Goal: Task Accomplishment & Management: Complete application form

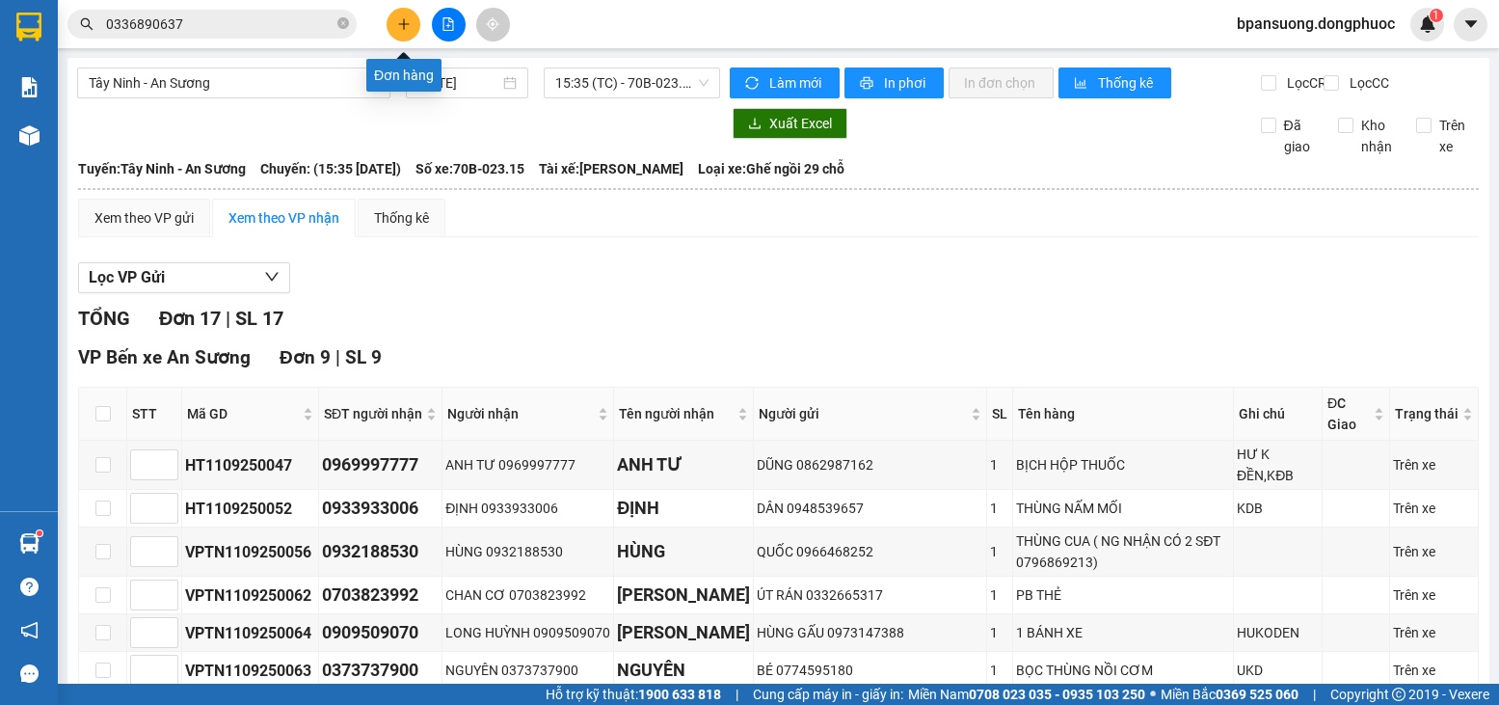
click at [408, 22] on icon "plus" at bounding box center [403, 23] width 13 height 13
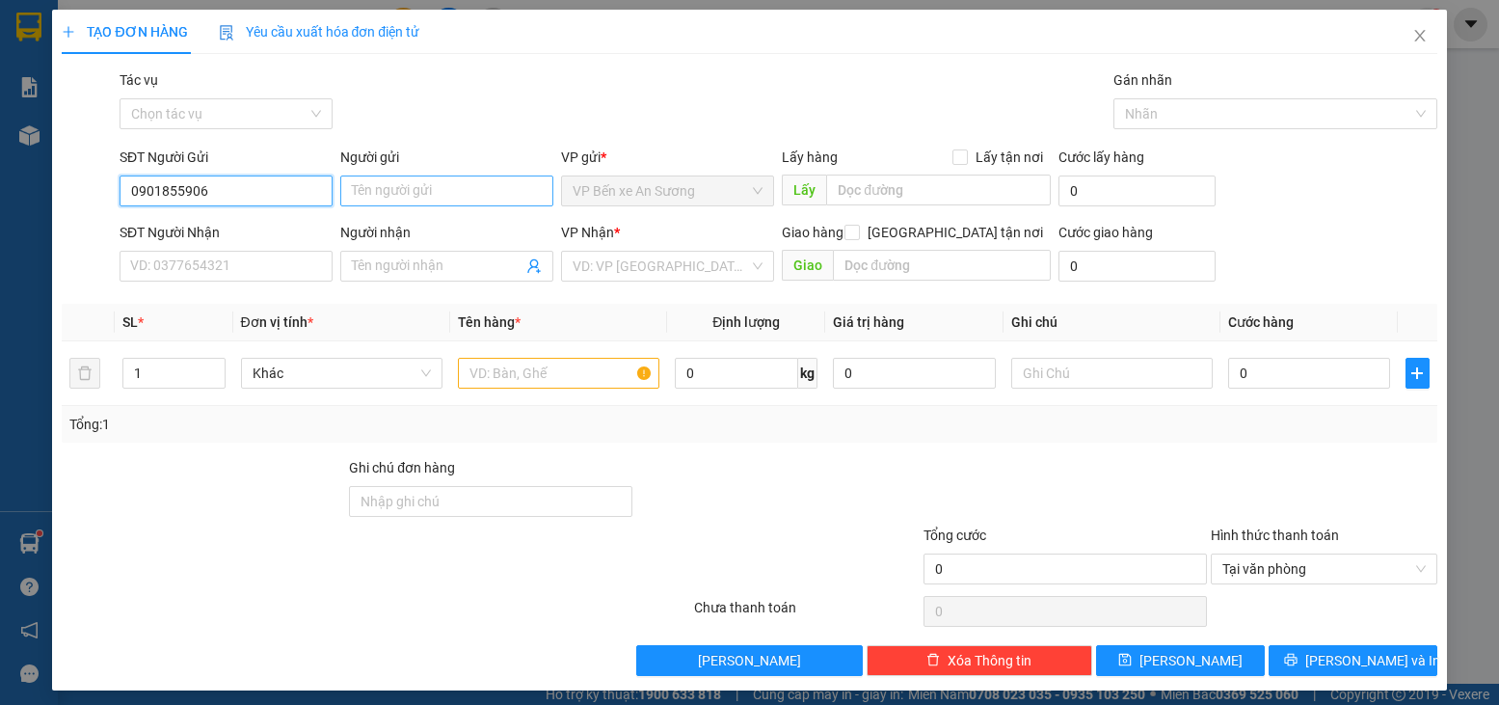
type input "0901855906"
click at [473, 182] on input "Người gửi" at bounding box center [446, 190] width 213 height 31
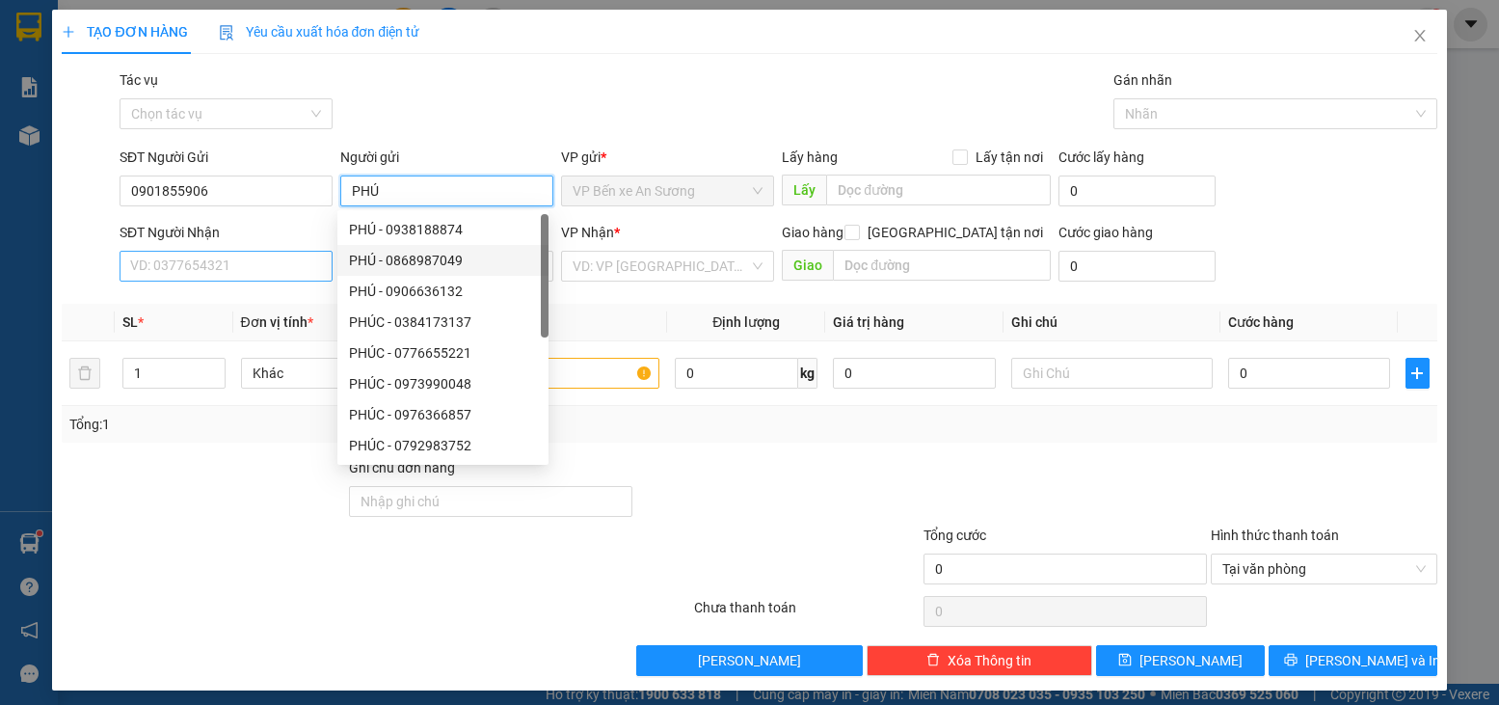
type input "PHÚ"
click at [225, 273] on input "SĐT Người Nhận" at bounding box center [226, 266] width 213 height 31
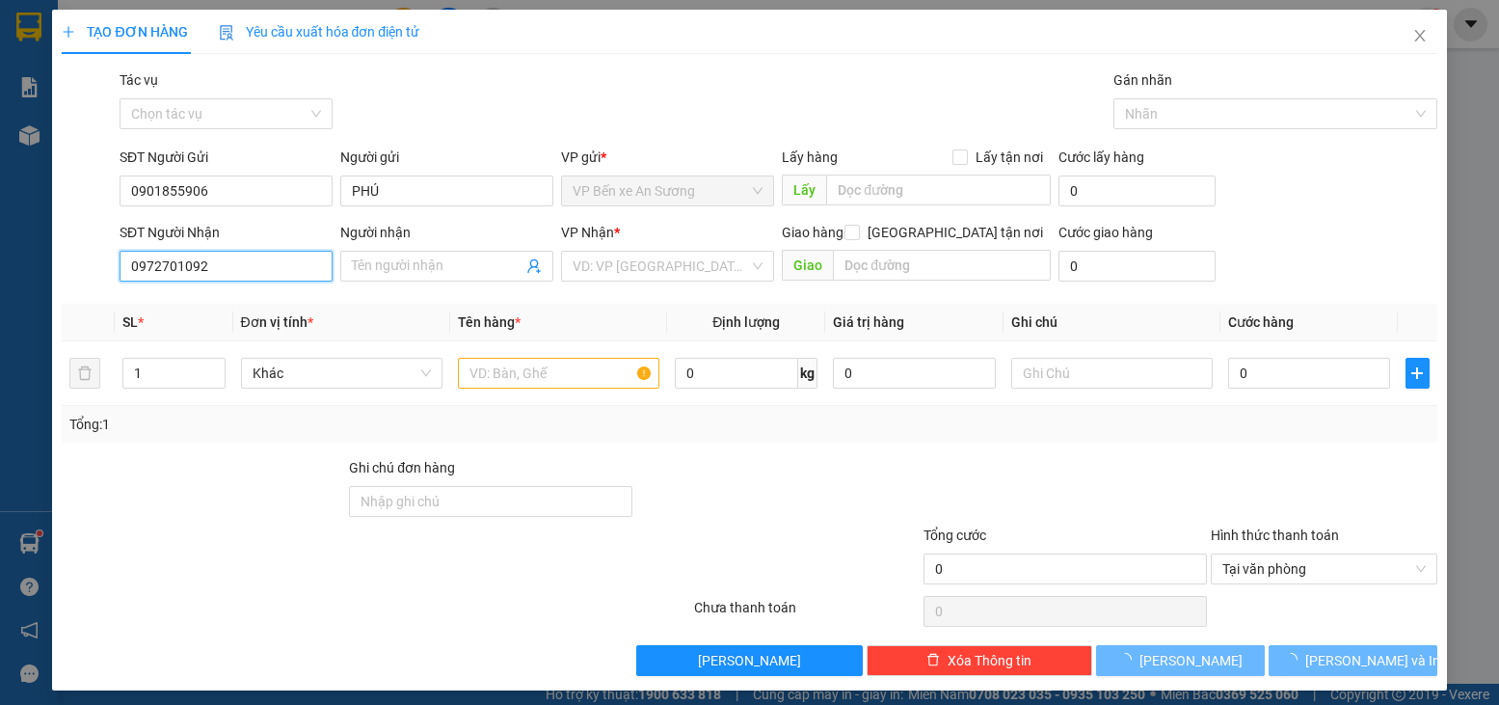
click at [271, 263] on input "0972701092" at bounding box center [226, 266] width 213 height 31
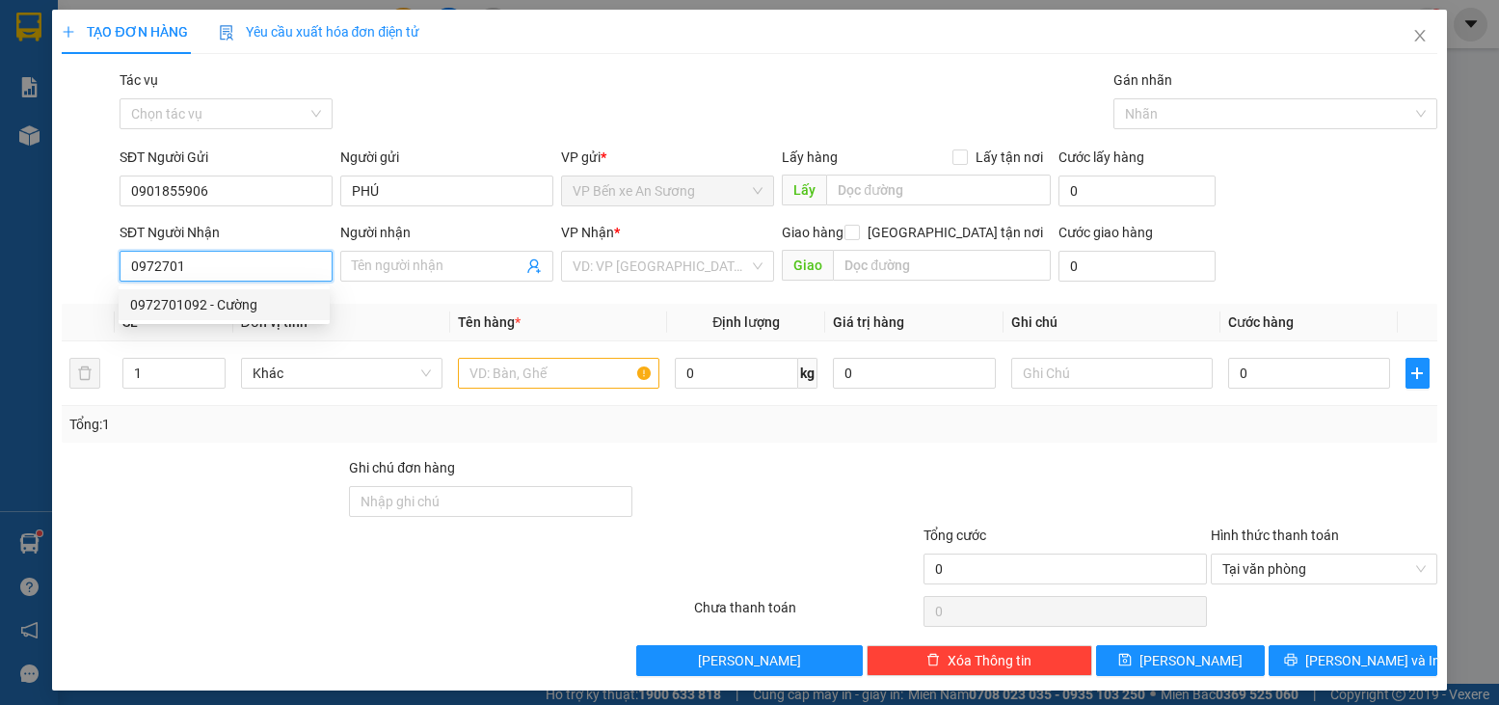
click at [265, 311] on div "0972701092 - Cường" at bounding box center [224, 304] width 188 height 21
type input "0972701092"
type input "Cường"
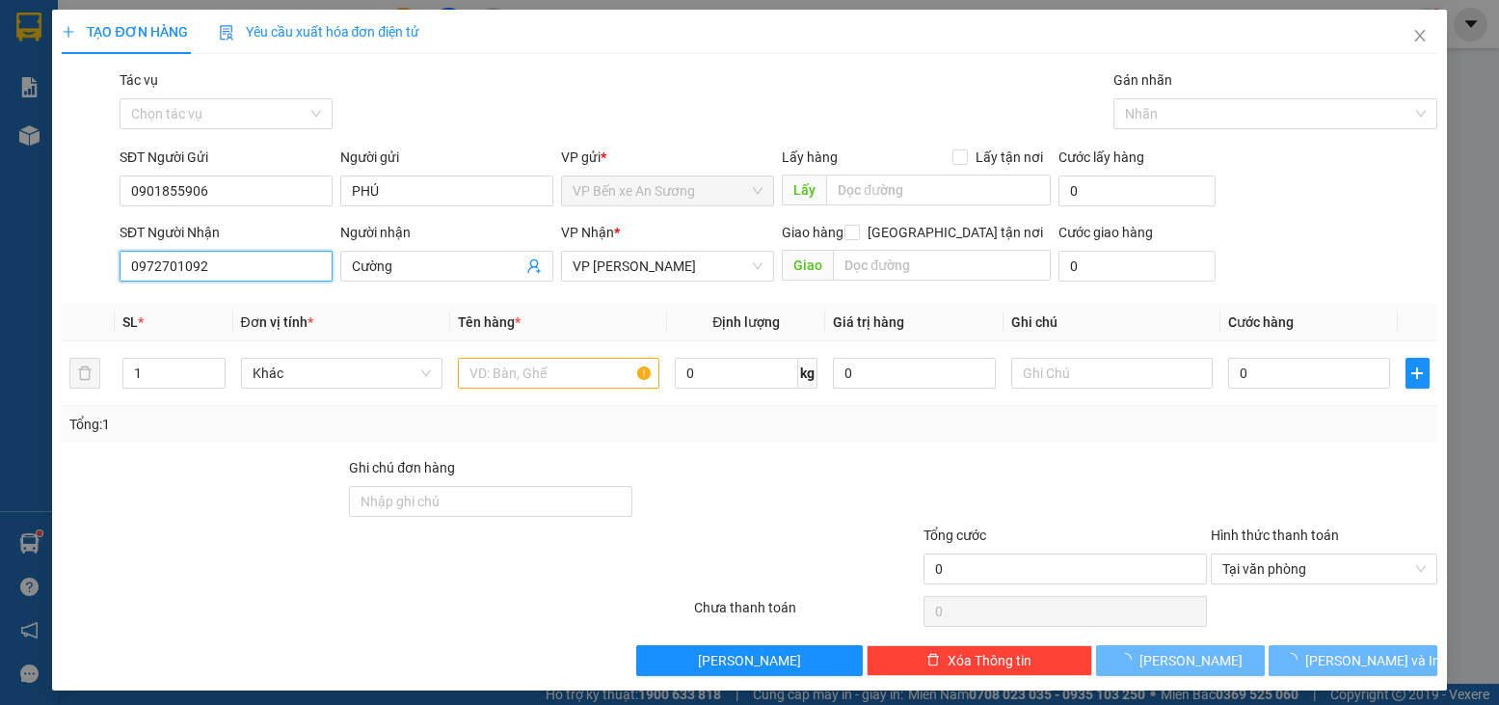
type input "30.000"
type input "0972701092"
click at [156, 371] on input "1" at bounding box center [173, 373] width 101 height 29
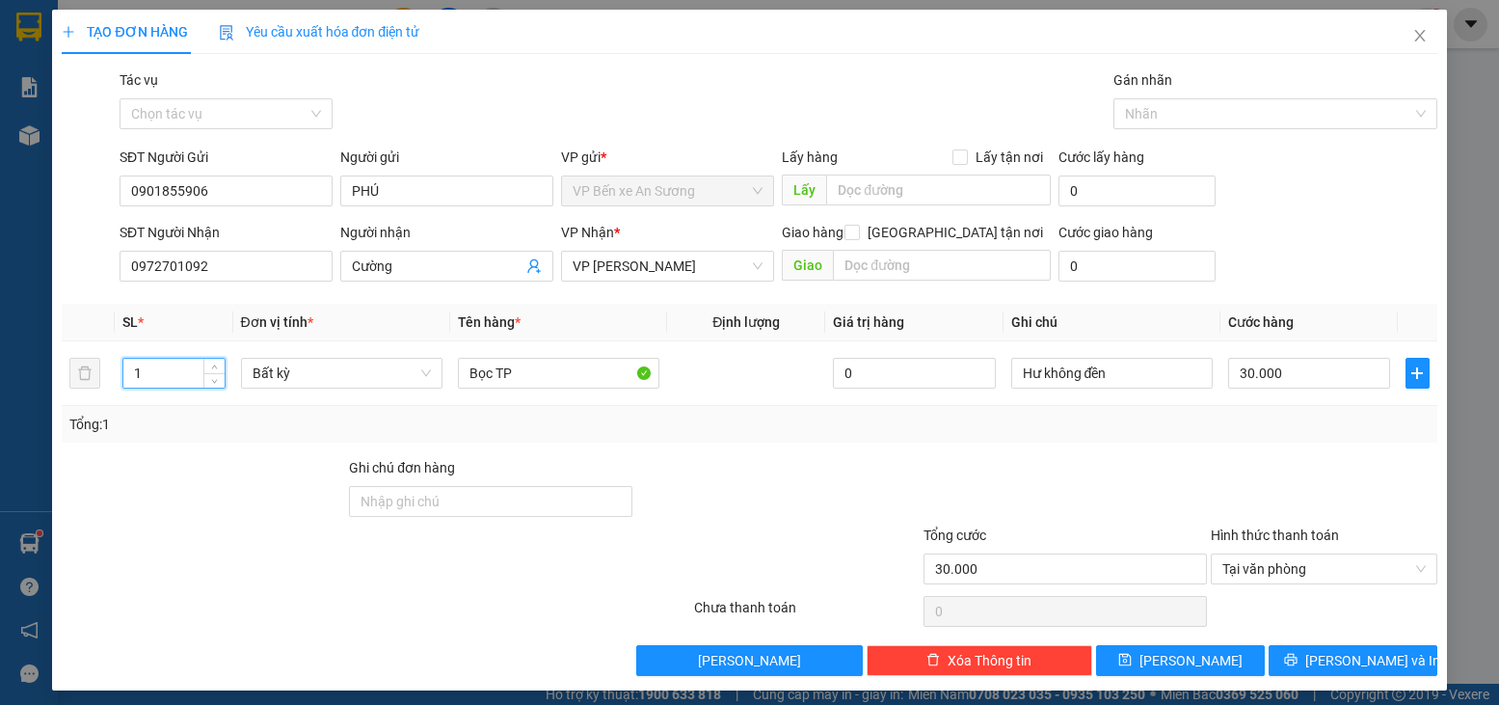
type input "2"
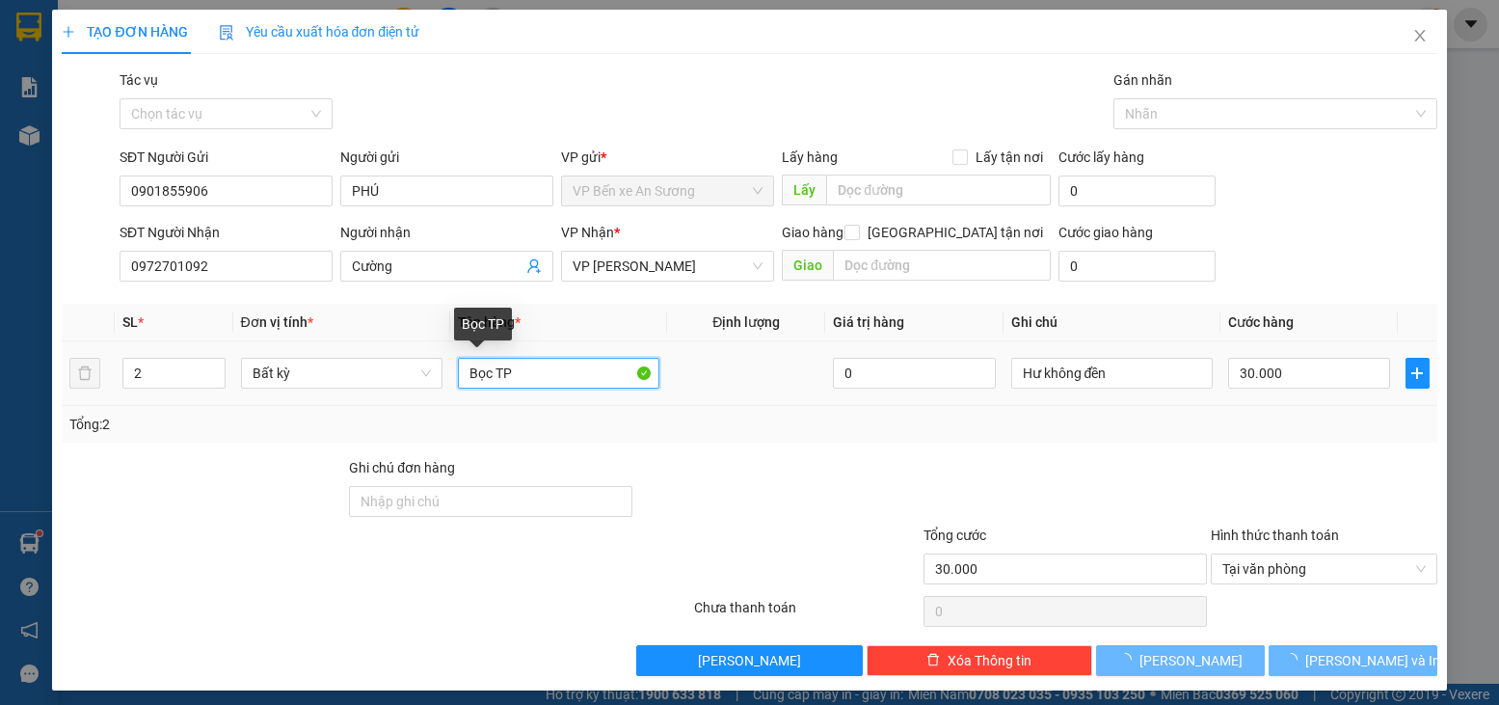
click at [583, 385] on input "Bọc TP" at bounding box center [558, 373] width 201 height 31
type input "0"
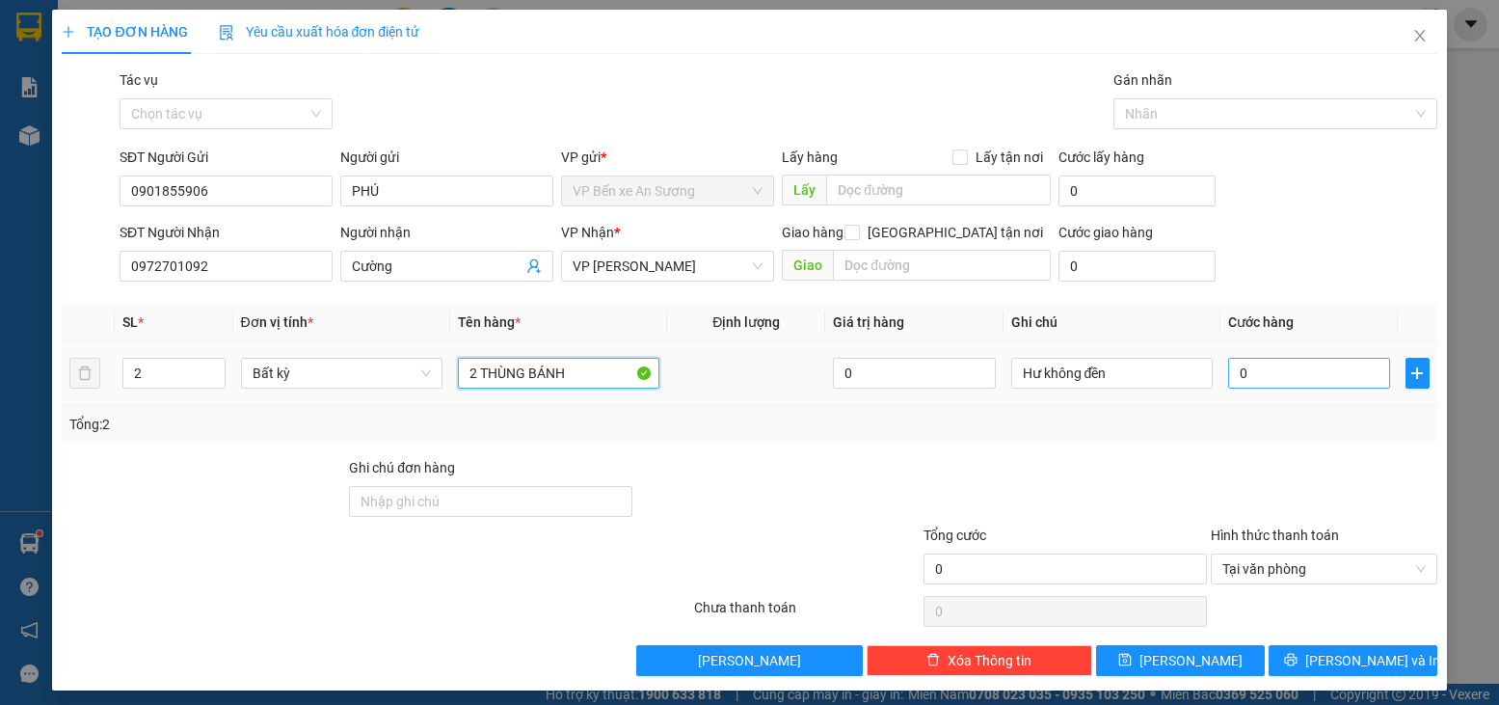
type input "2 THÙNG BÁNH"
click at [1297, 371] on input "0" at bounding box center [1309, 373] width 162 height 31
type input "1"
type input "11"
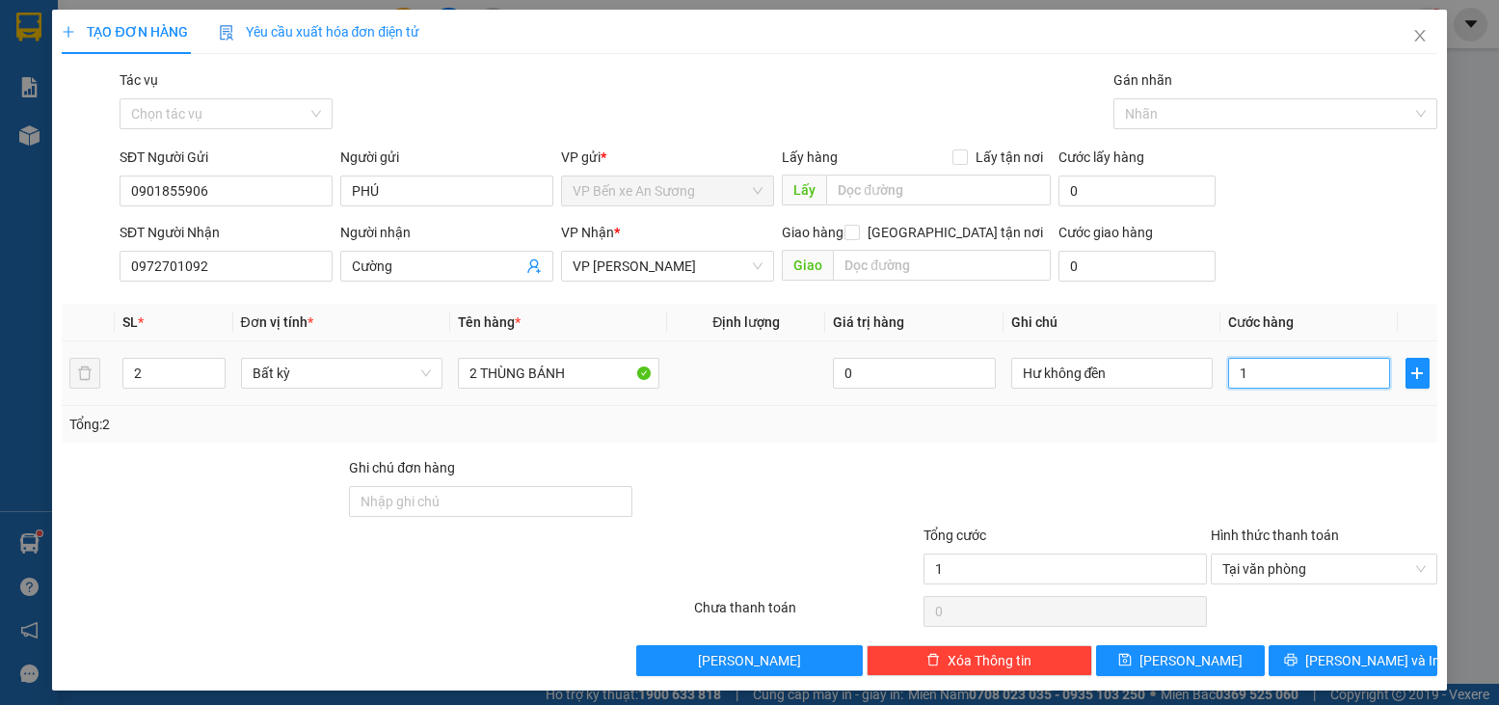
type input "11"
type input "115"
type input "115.000"
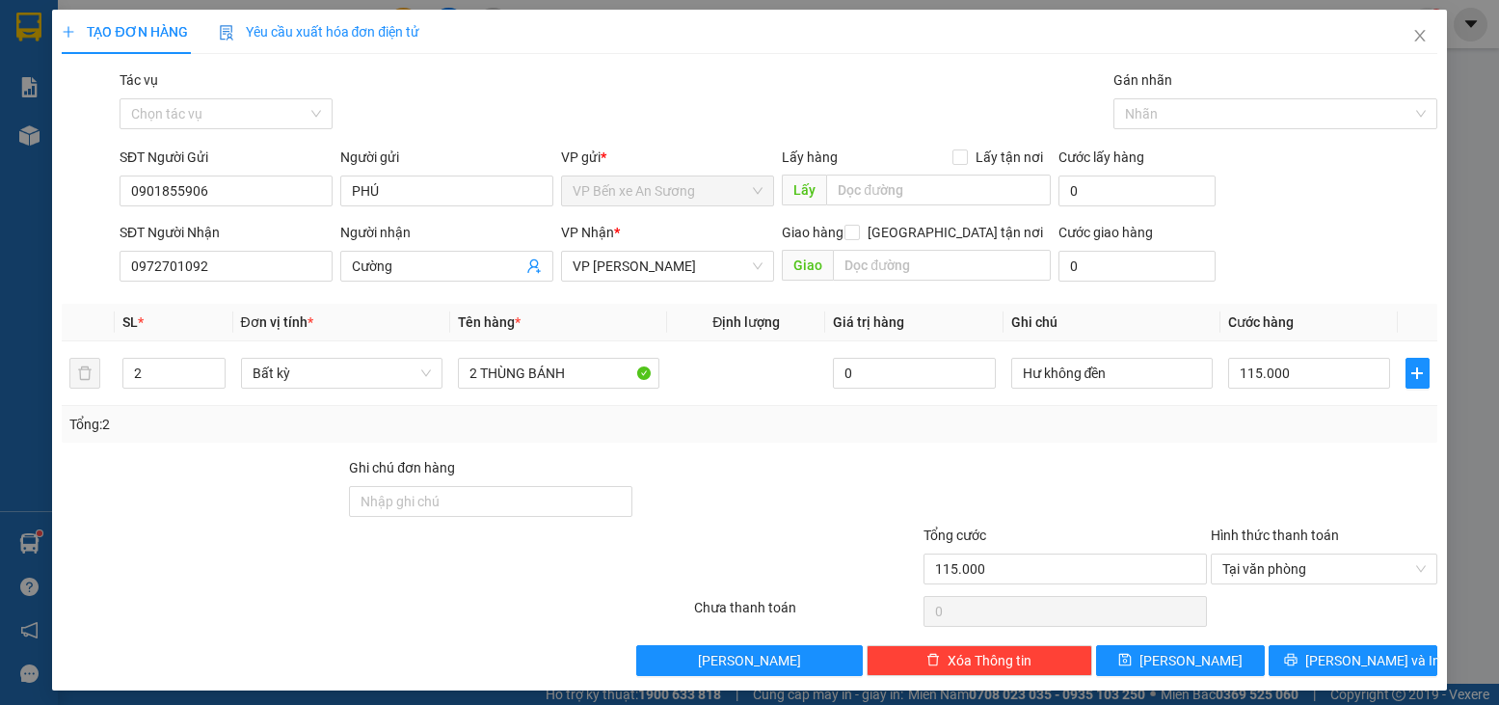
click at [1231, 434] on div "Tổng: 2" at bounding box center [748, 424] width 1359 height 21
click at [1263, 465] on div at bounding box center [1323, 490] width 229 height 67
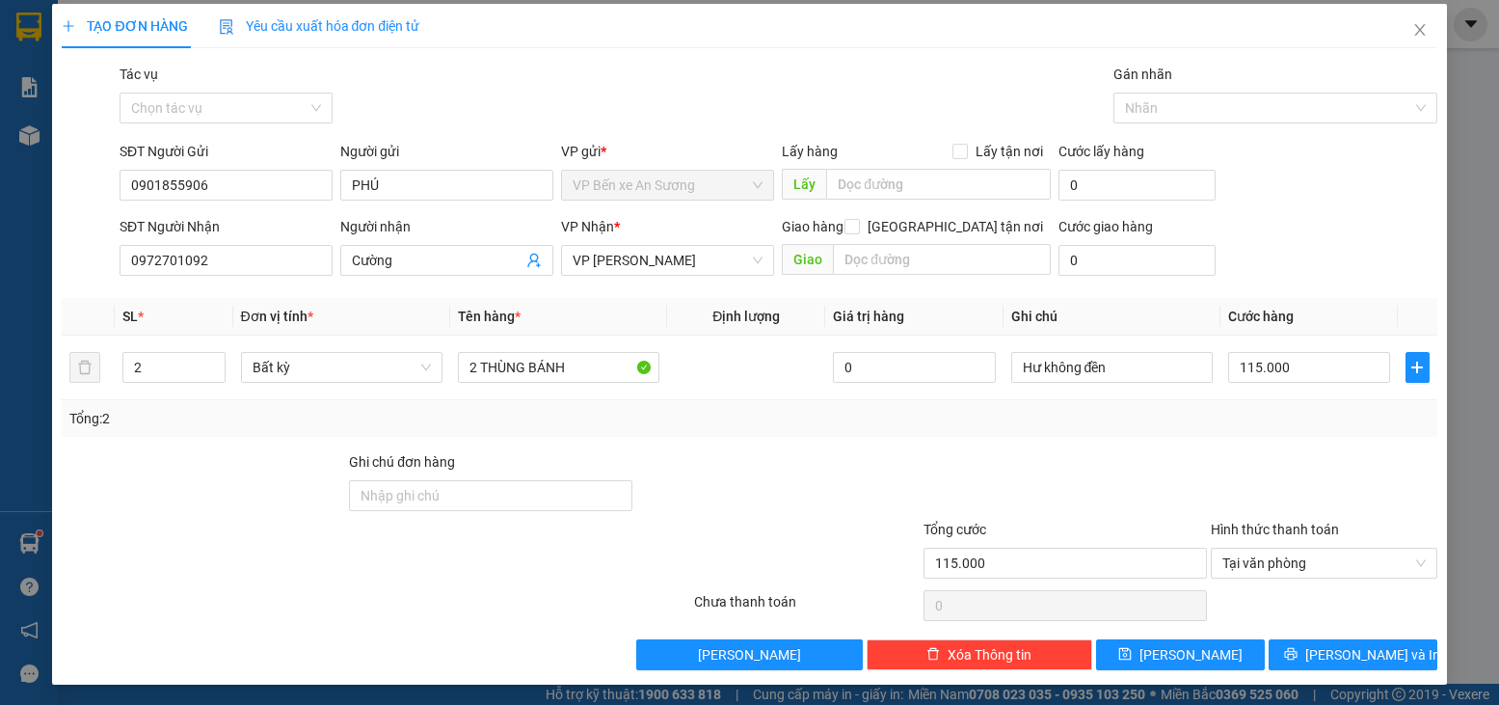
scroll to position [9, 0]
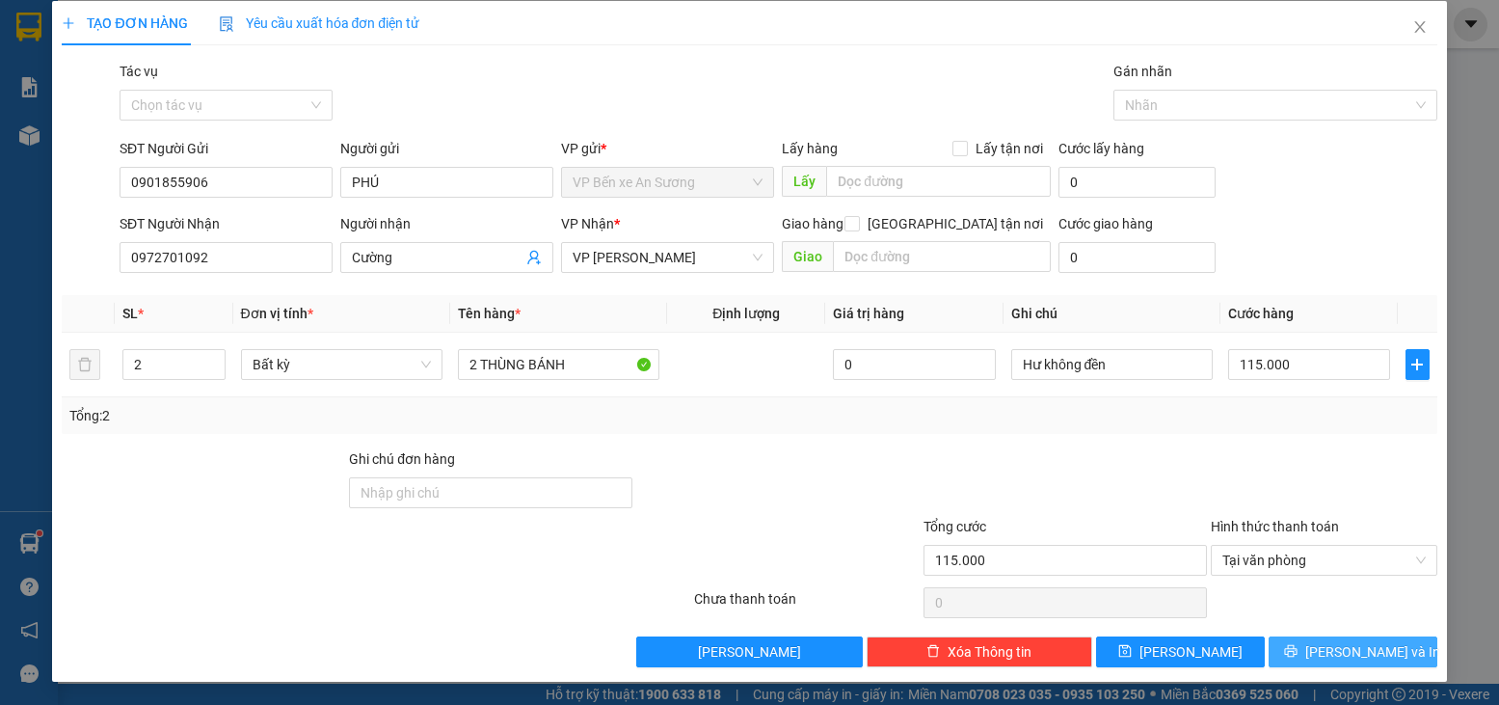
click at [1359, 651] on span "[PERSON_NAME] và In" at bounding box center [1372, 651] width 135 height 21
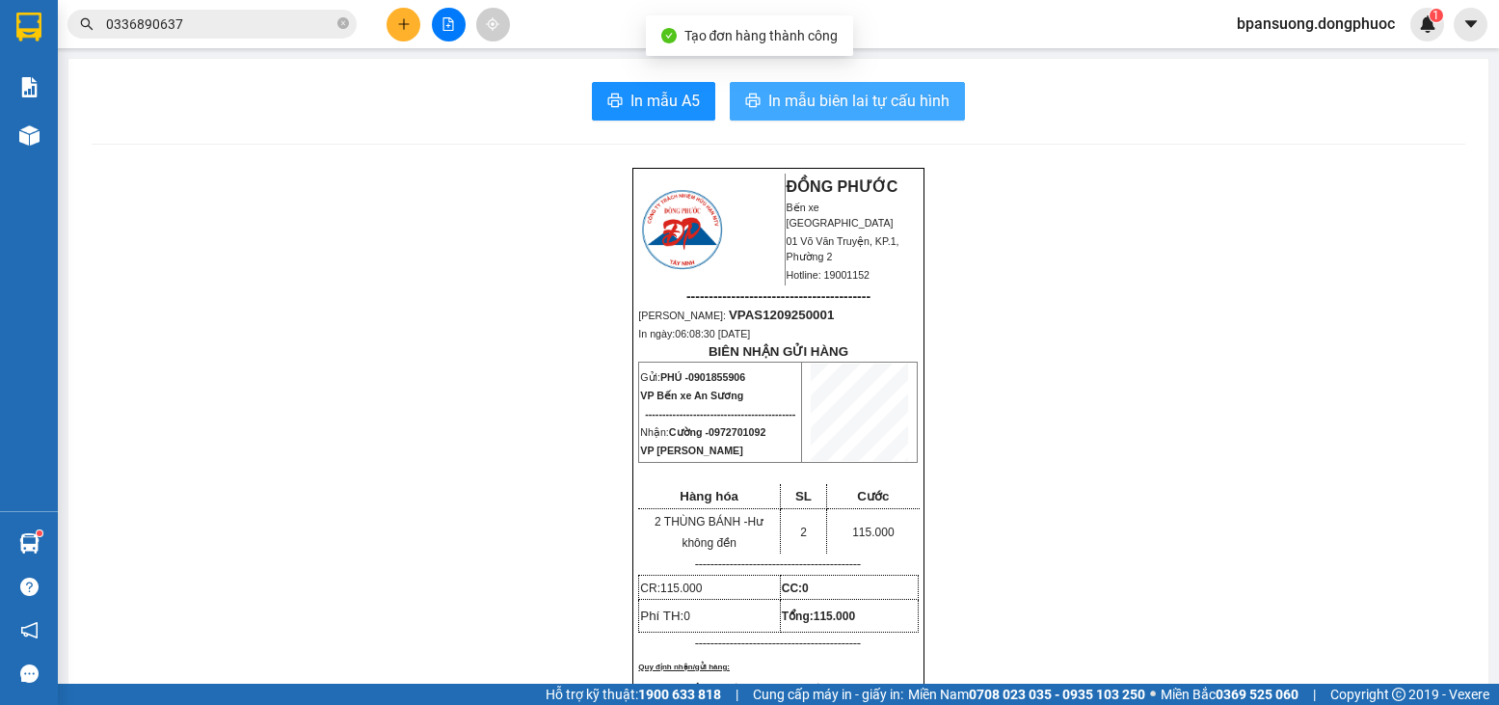
click at [921, 116] on button "In mẫu biên lai tự cấu hình" at bounding box center [847, 101] width 235 height 39
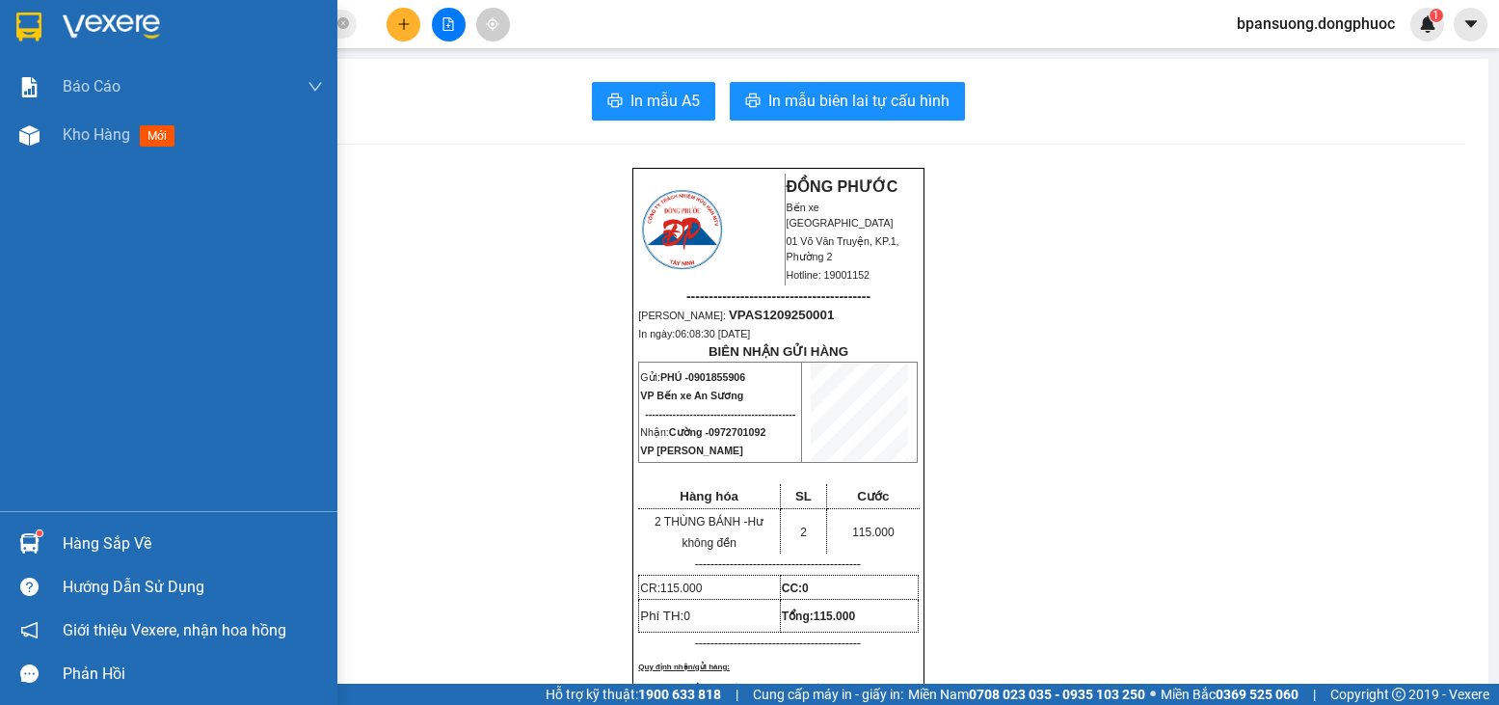
click at [75, 550] on div "Hàng sắp về" at bounding box center [193, 543] width 260 height 29
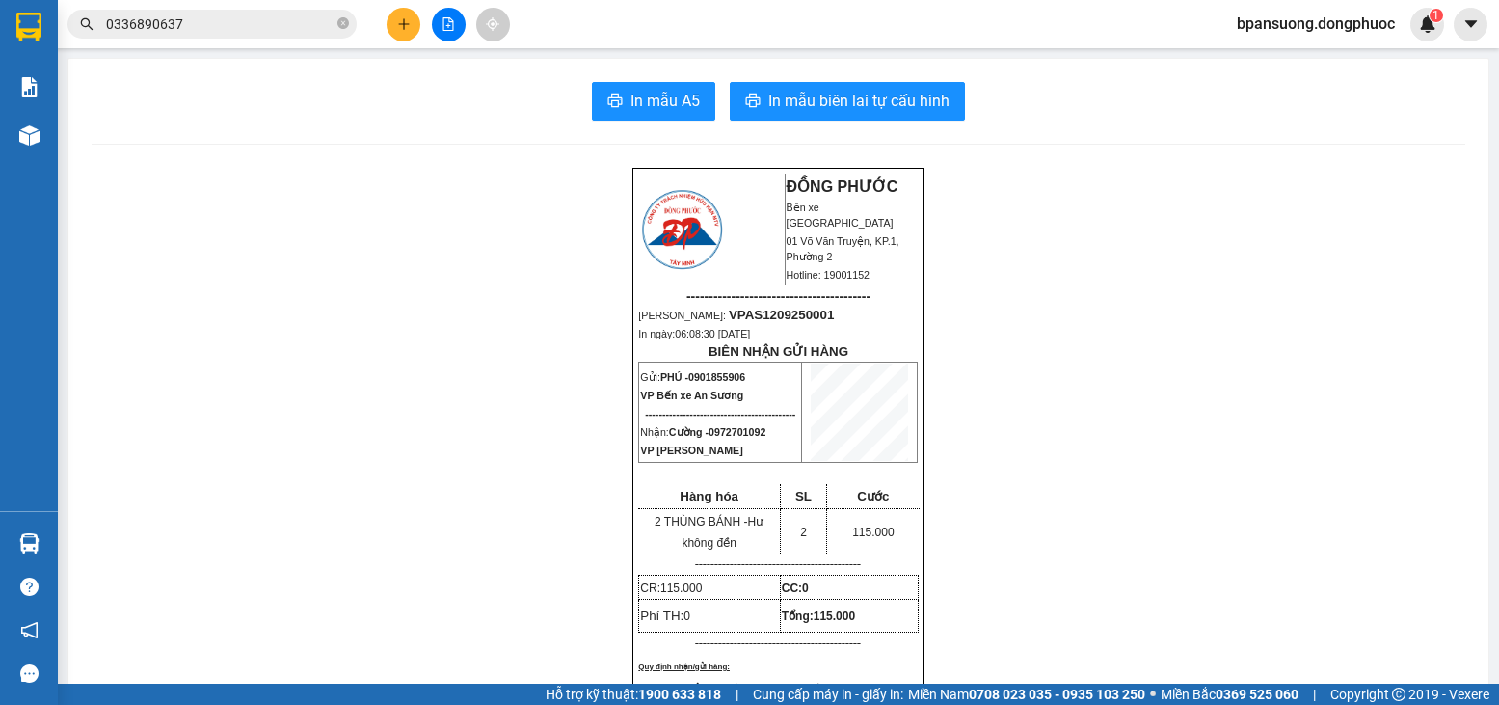
click at [388, 369] on section "Kết quả tìm kiếm ( 0 ) Bộ lọc No Data 0336890637 bpansuong.dongphuoc 1 Báo cáo …" at bounding box center [749, 352] width 1499 height 705
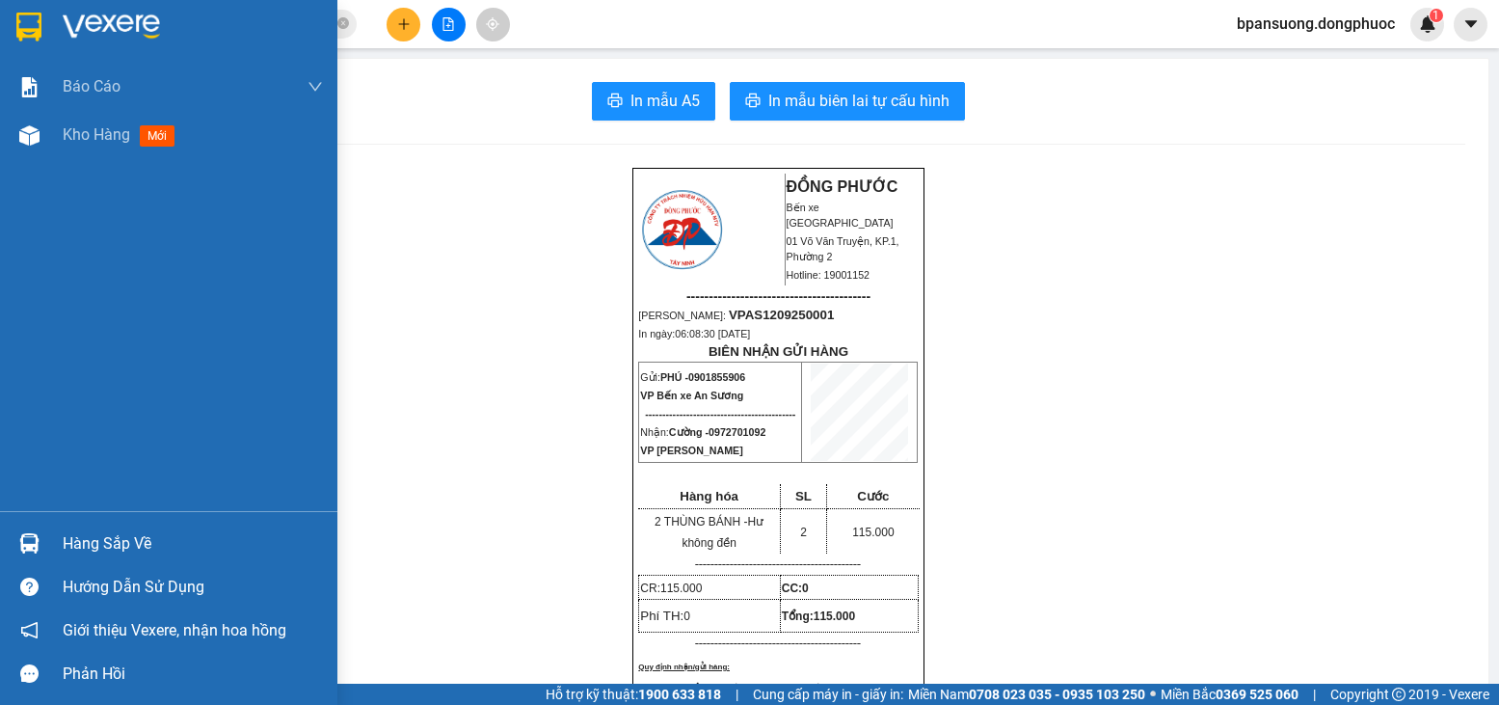
click at [28, 531] on div at bounding box center [30, 543] width 34 height 34
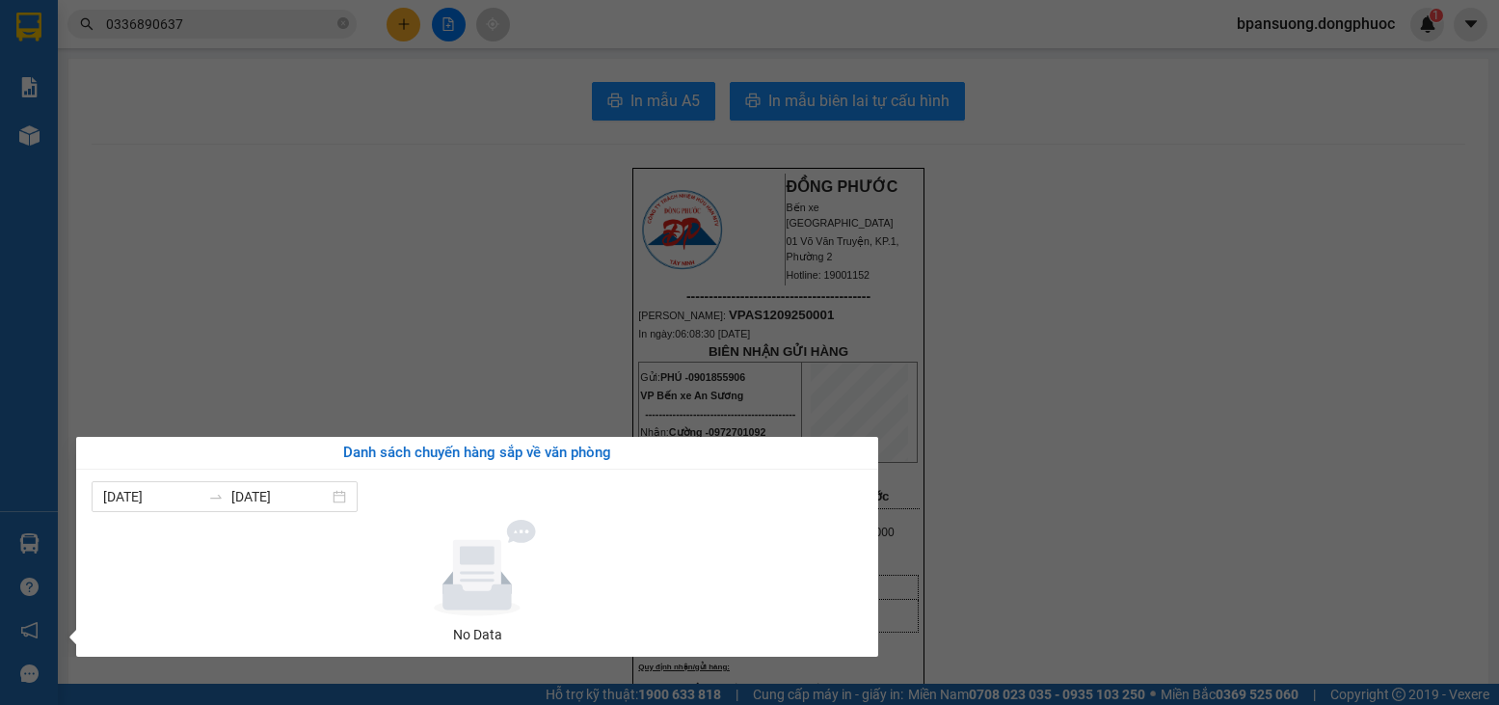
click at [543, 592] on icon at bounding box center [476, 568] width 177 height 96
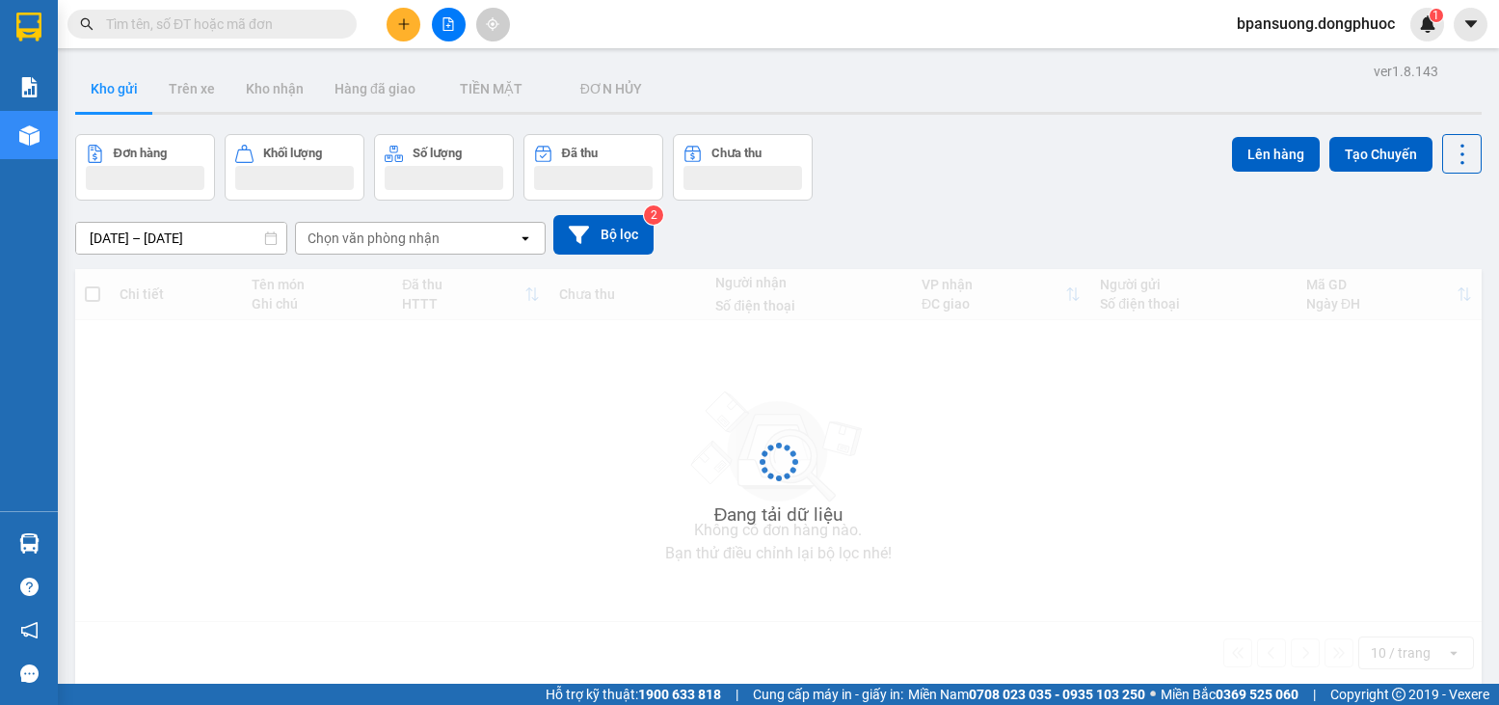
click at [68, 154] on div "ver 1.8.143 Kho gửi Trên xe [PERSON_NAME] Hàng đã [PERSON_NAME] MẶT ĐƠN [PERSO…" at bounding box center [778, 410] width 1422 height 705
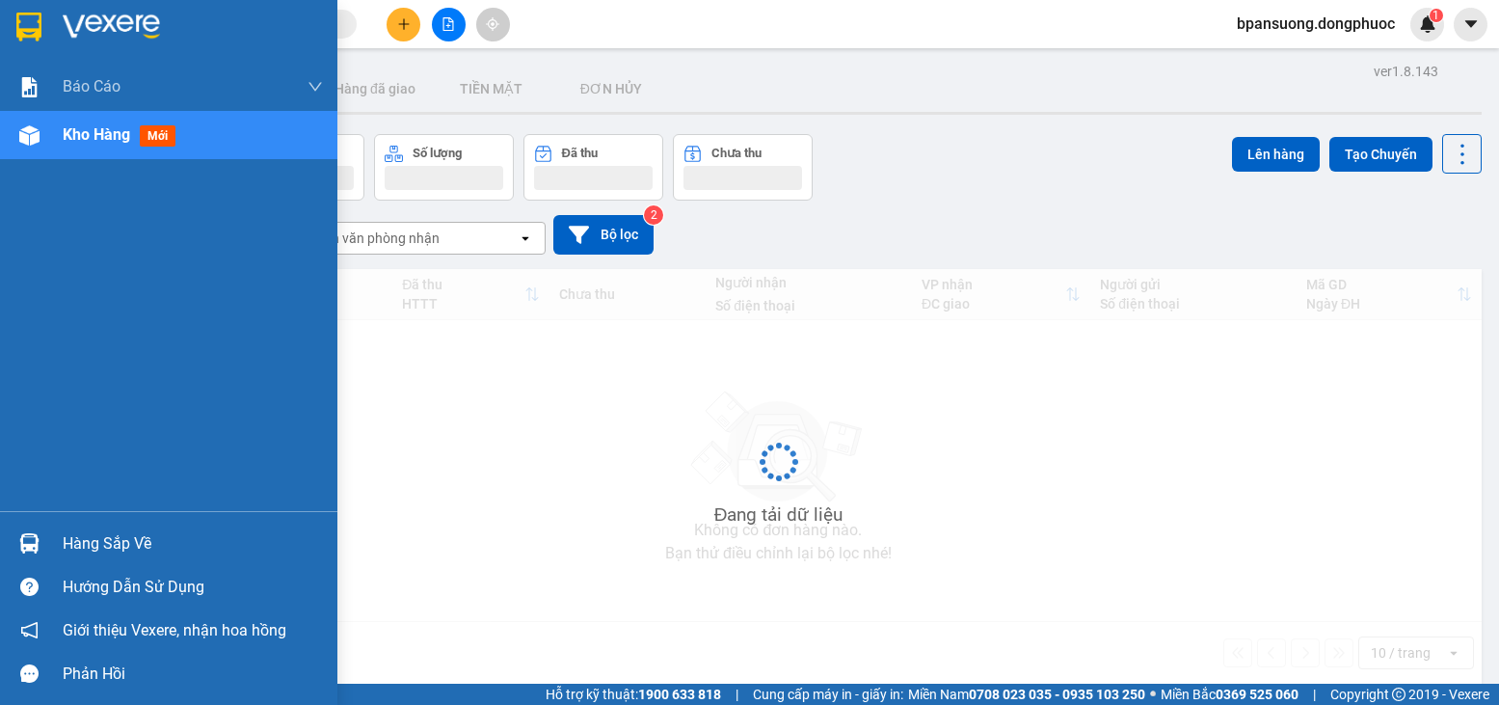
click at [34, 146] on div at bounding box center [30, 136] width 34 height 34
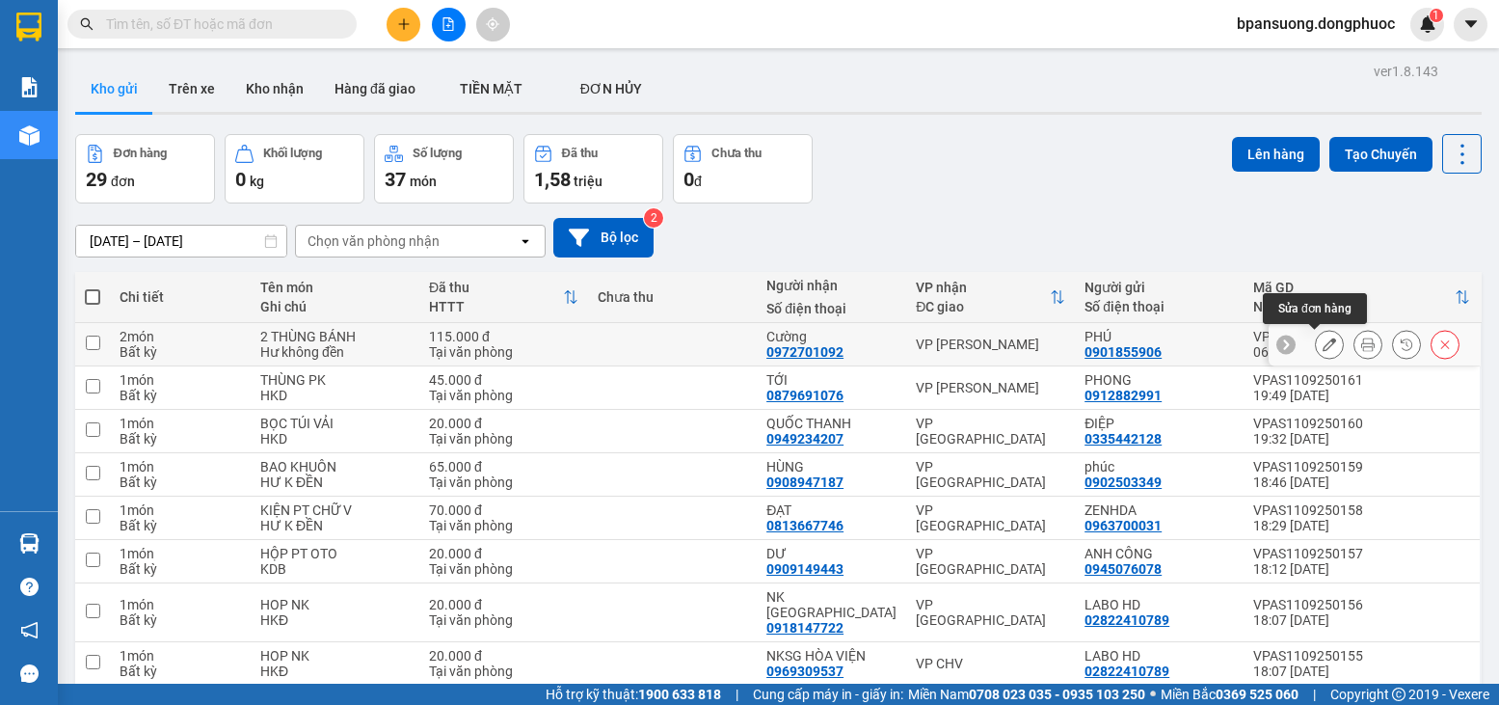
click at [1316, 345] on button at bounding box center [1329, 345] width 27 height 34
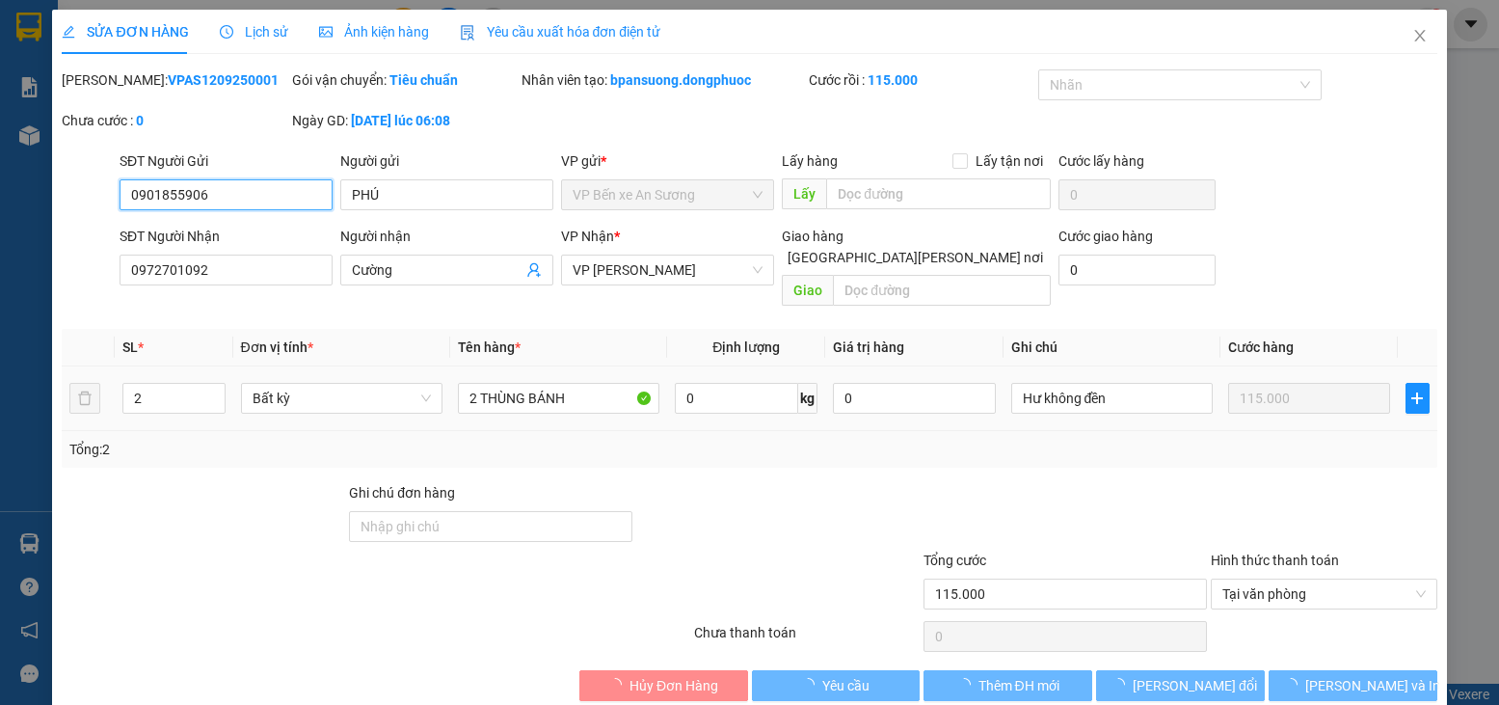
type input "0901855906"
type input "PHÚ"
type input "0972701092"
type input "Cường"
type input "115.000"
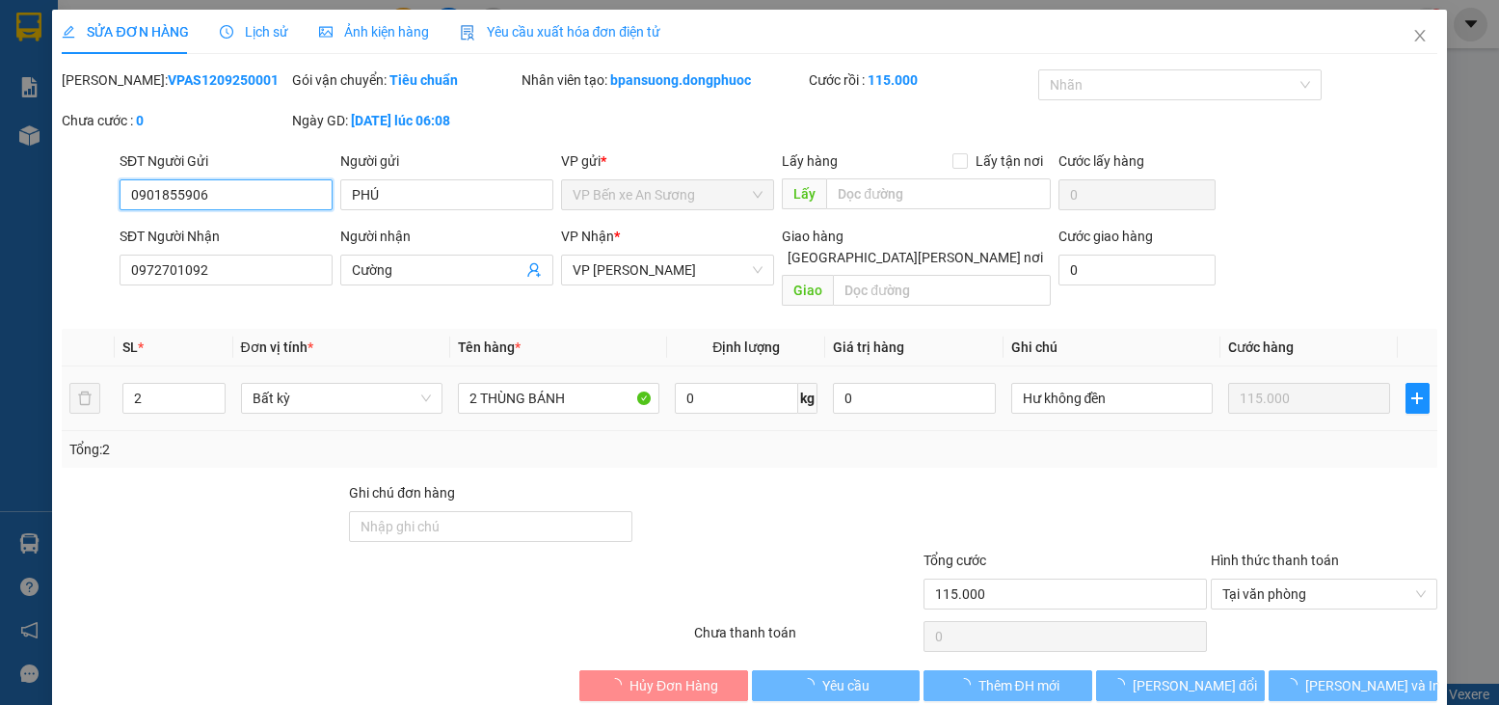
scroll to position [13, 0]
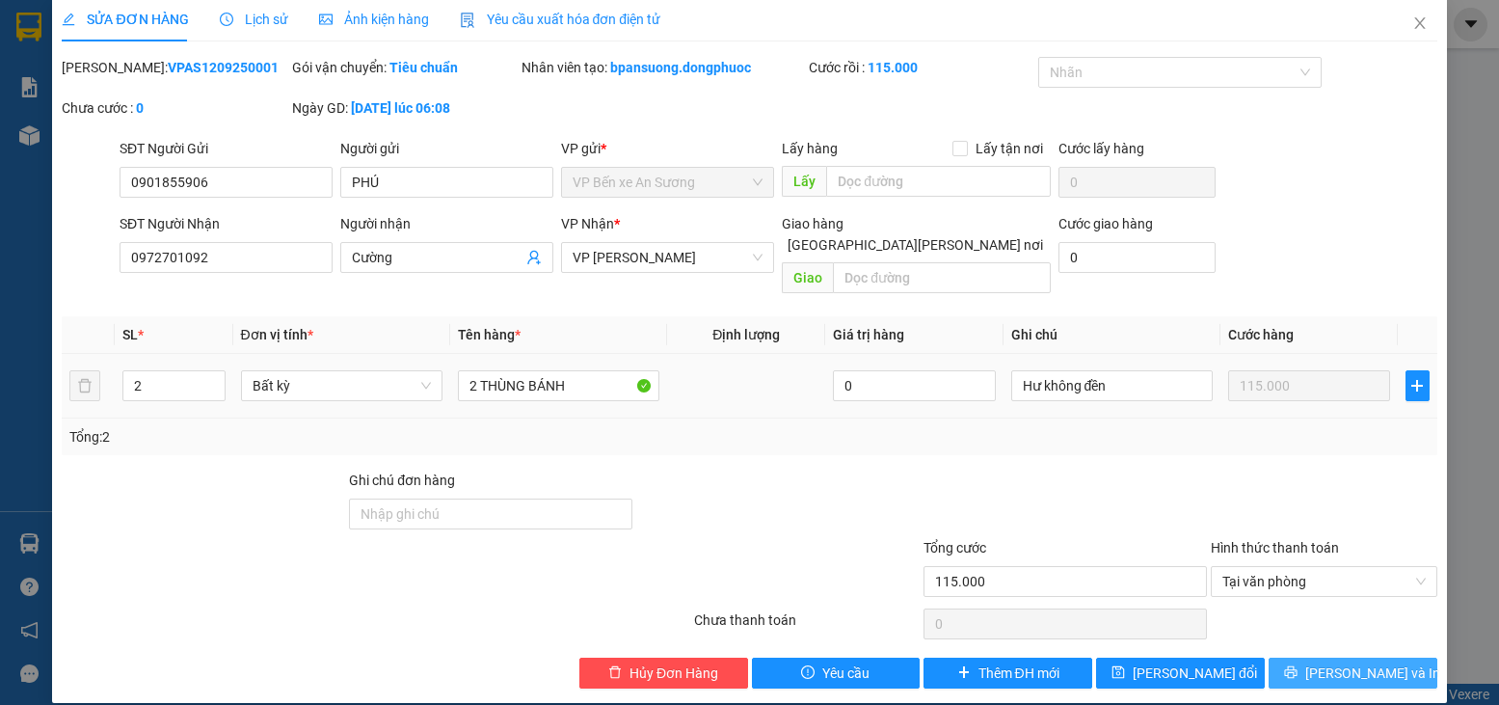
click at [1350, 662] on span "[PERSON_NAME] và In" at bounding box center [1372, 672] width 135 height 21
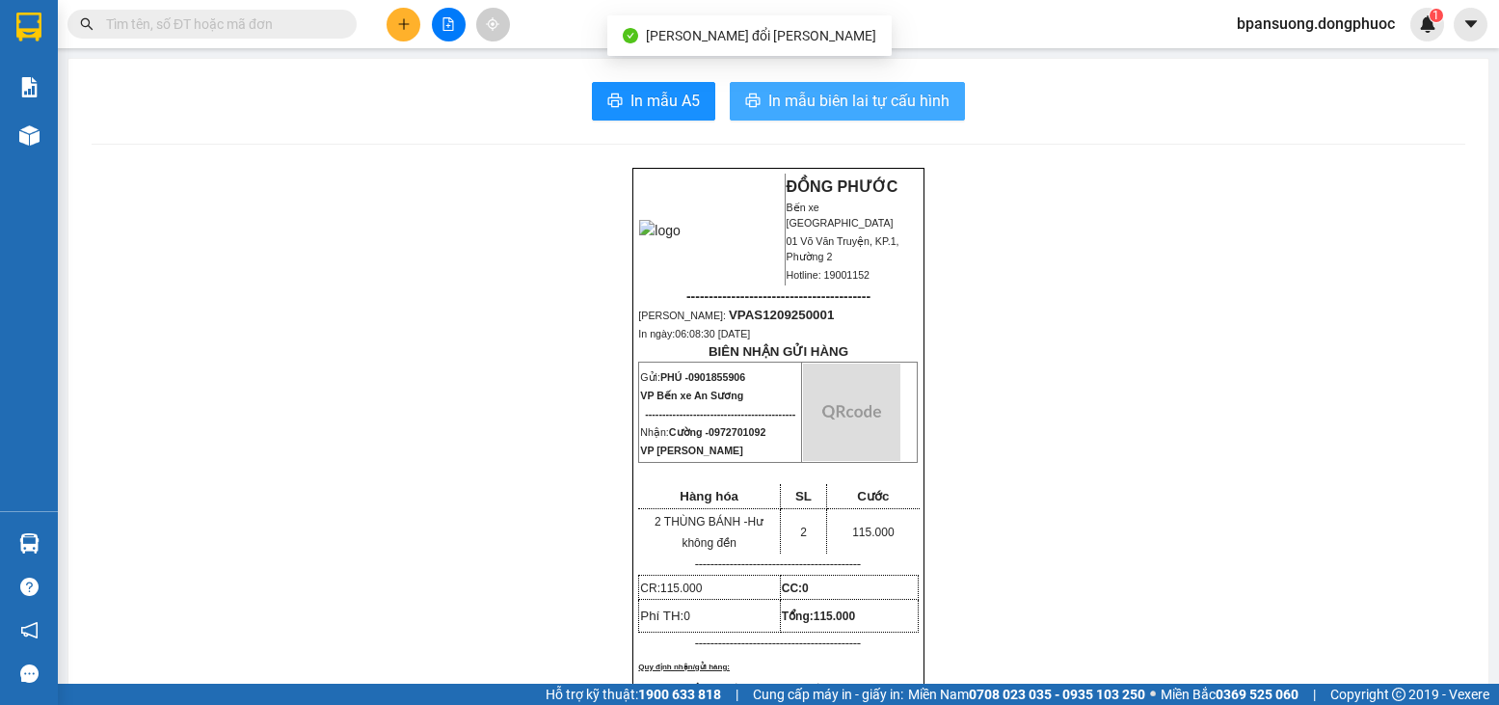
click at [837, 109] on span "In mẫu biên lai tự cấu hình" at bounding box center [858, 101] width 181 height 24
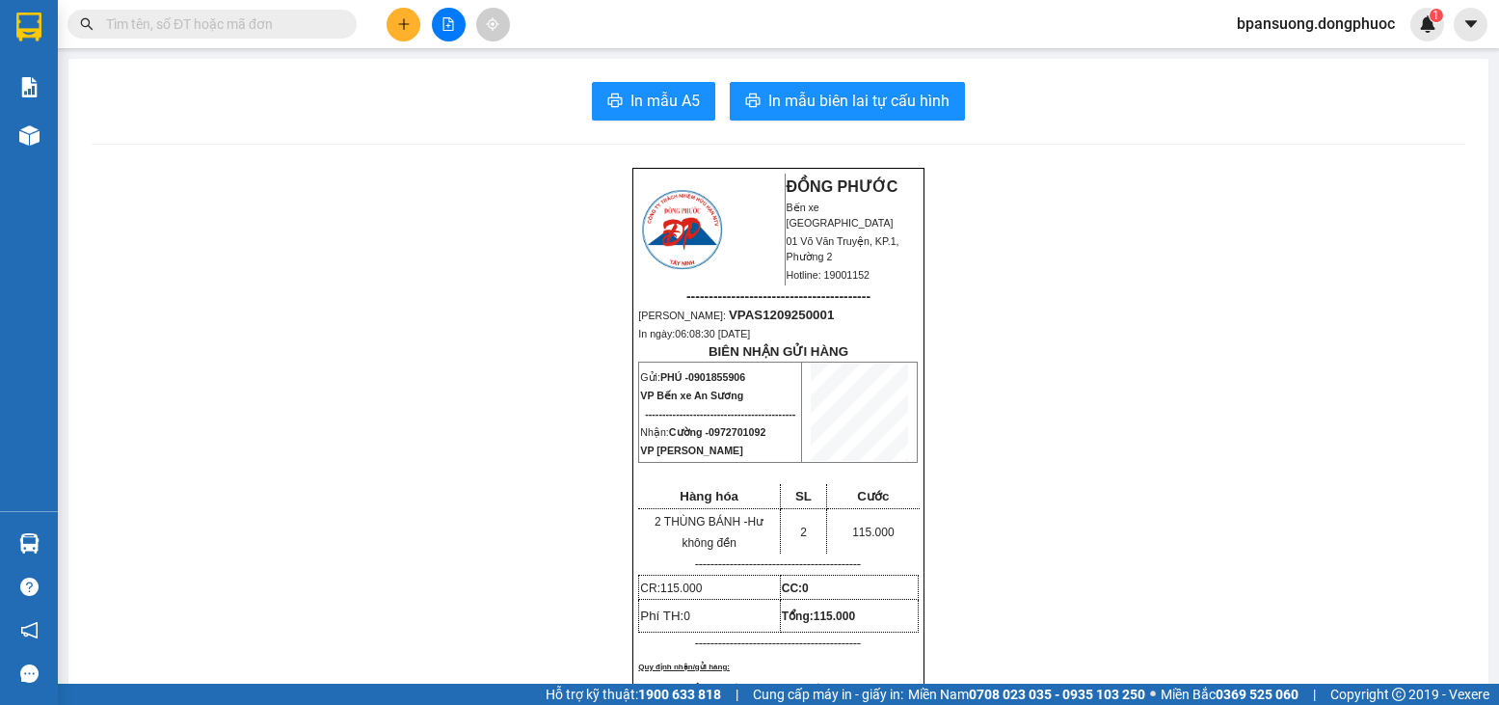
click at [441, 19] on button at bounding box center [449, 25] width 34 height 34
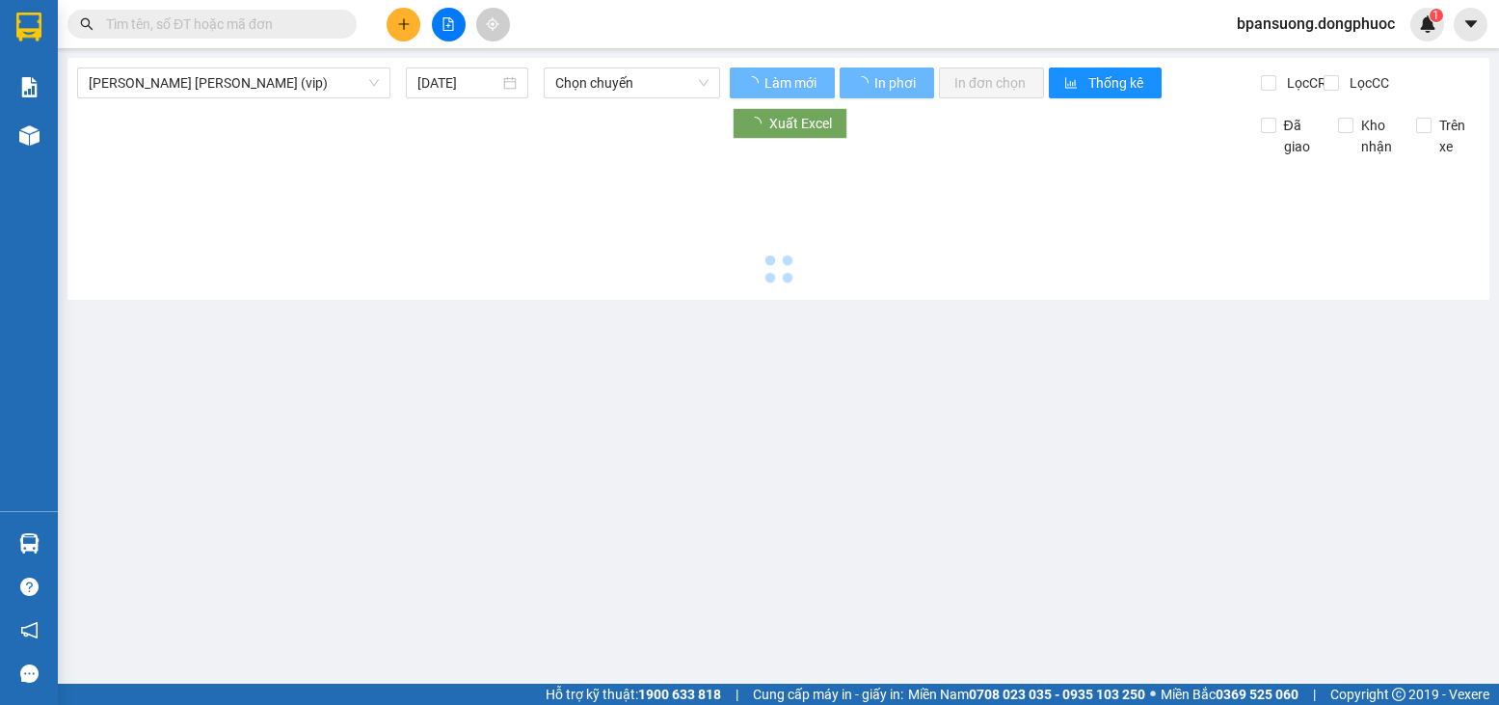
type input "12/09/2025"
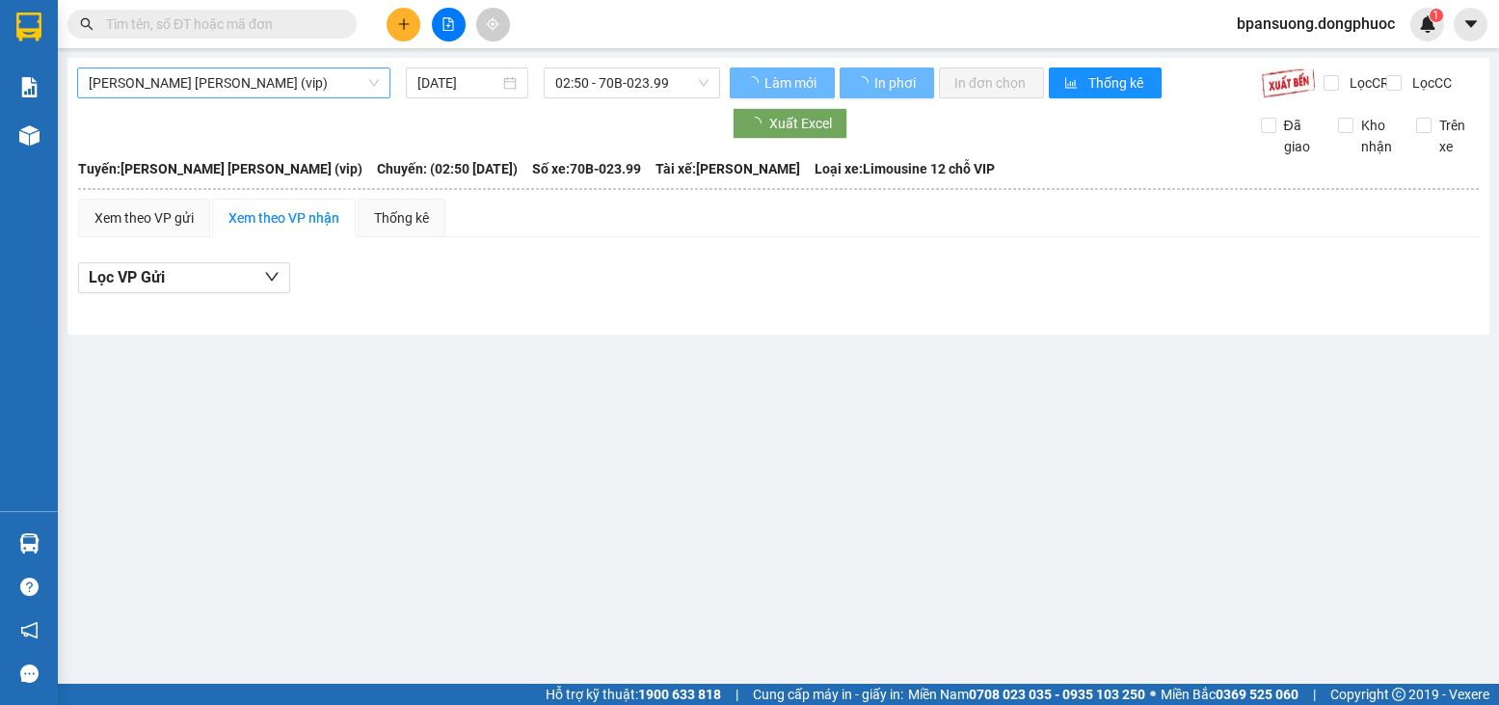
click at [288, 68] on div "Tây Ninh - Hồ Chí Minh (vip)" at bounding box center [233, 82] width 313 height 31
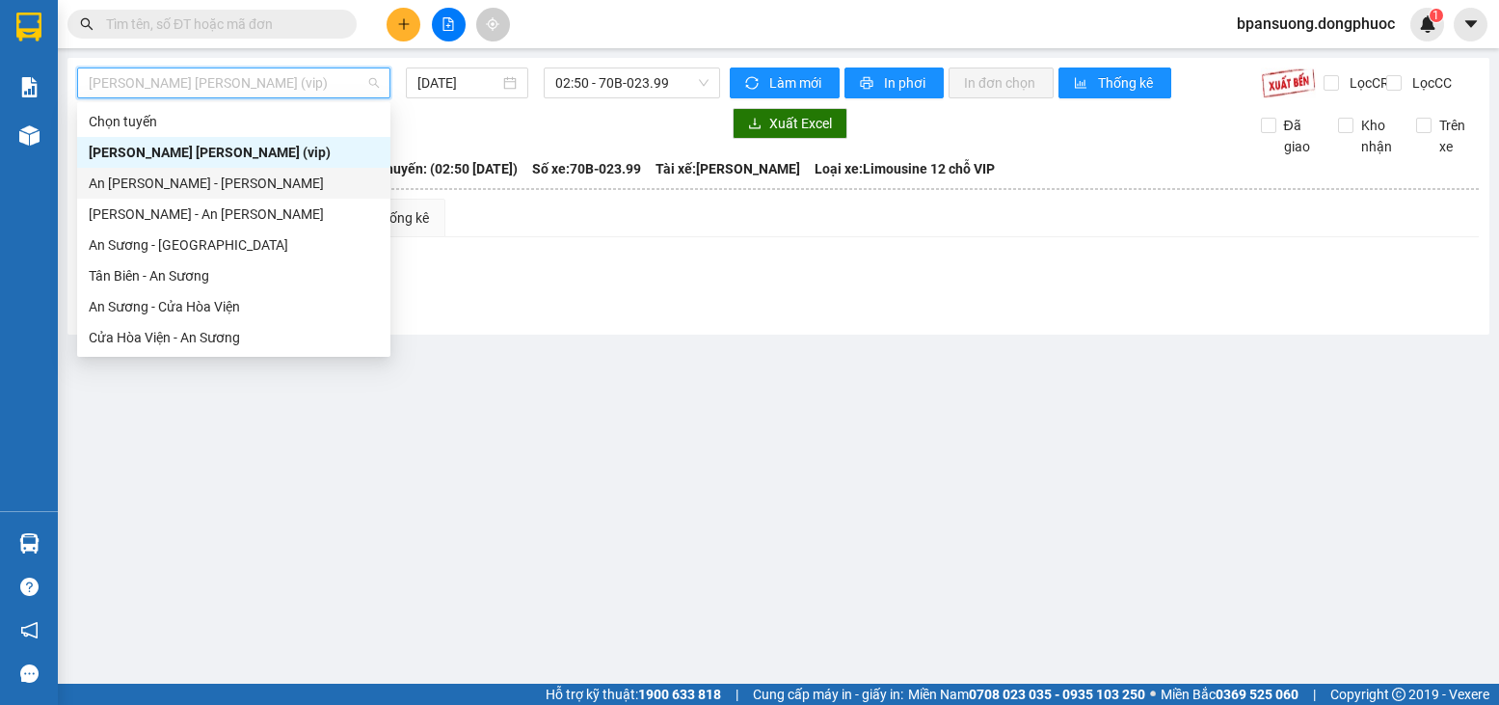
click at [162, 185] on div "An Sương - Châu Thành" at bounding box center [234, 183] width 290 height 21
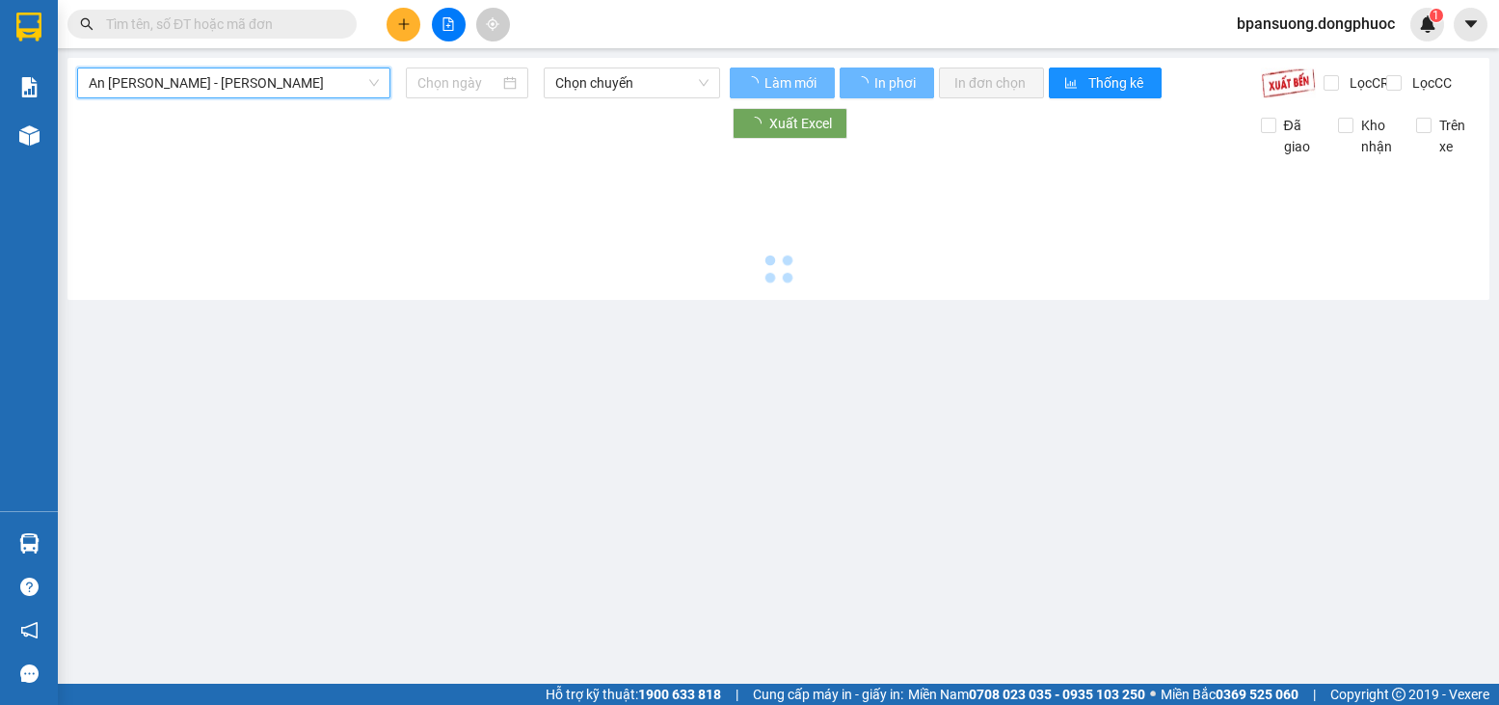
type input "12/09/2025"
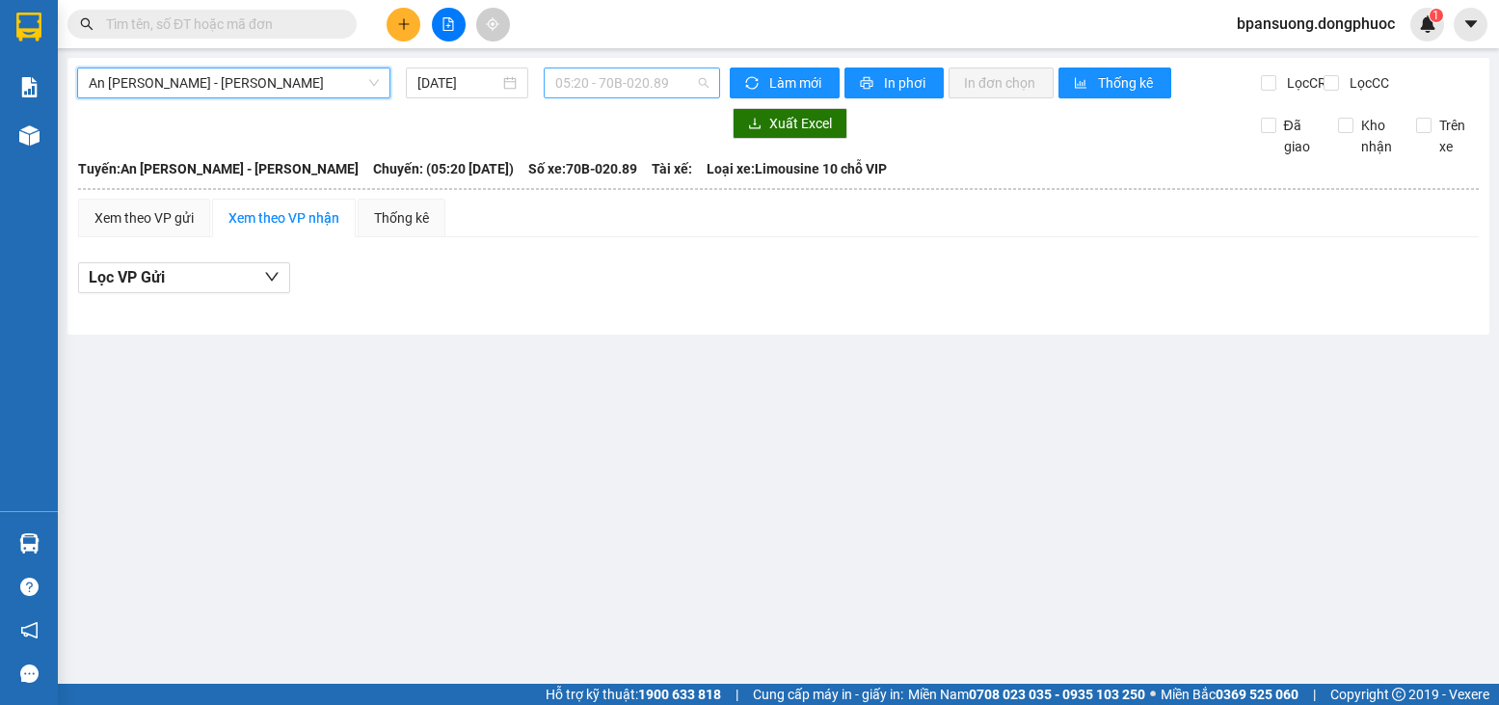
click at [682, 79] on span "05:20 - 70B-020.89" at bounding box center [631, 82] width 153 height 29
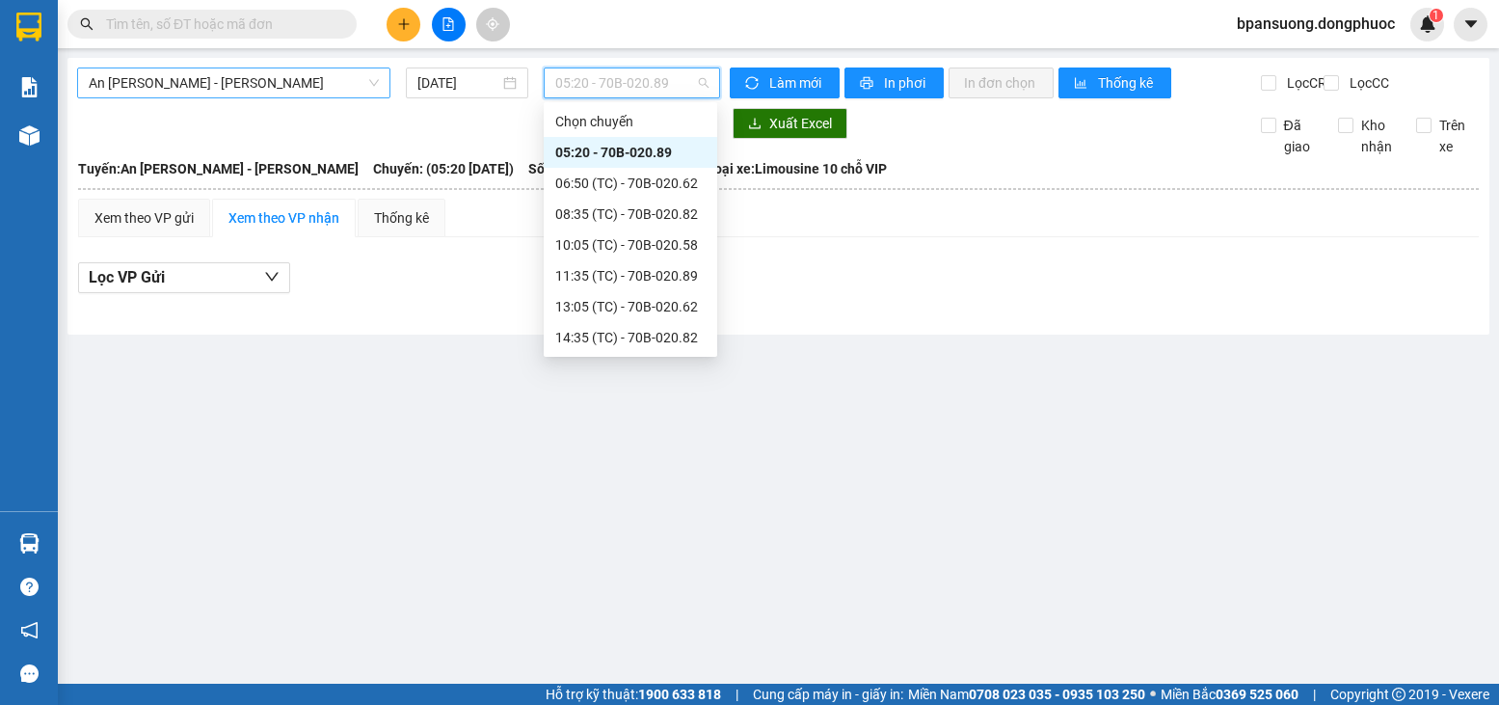
click at [341, 76] on span "An Sương - Châu Thành" at bounding box center [234, 82] width 290 height 29
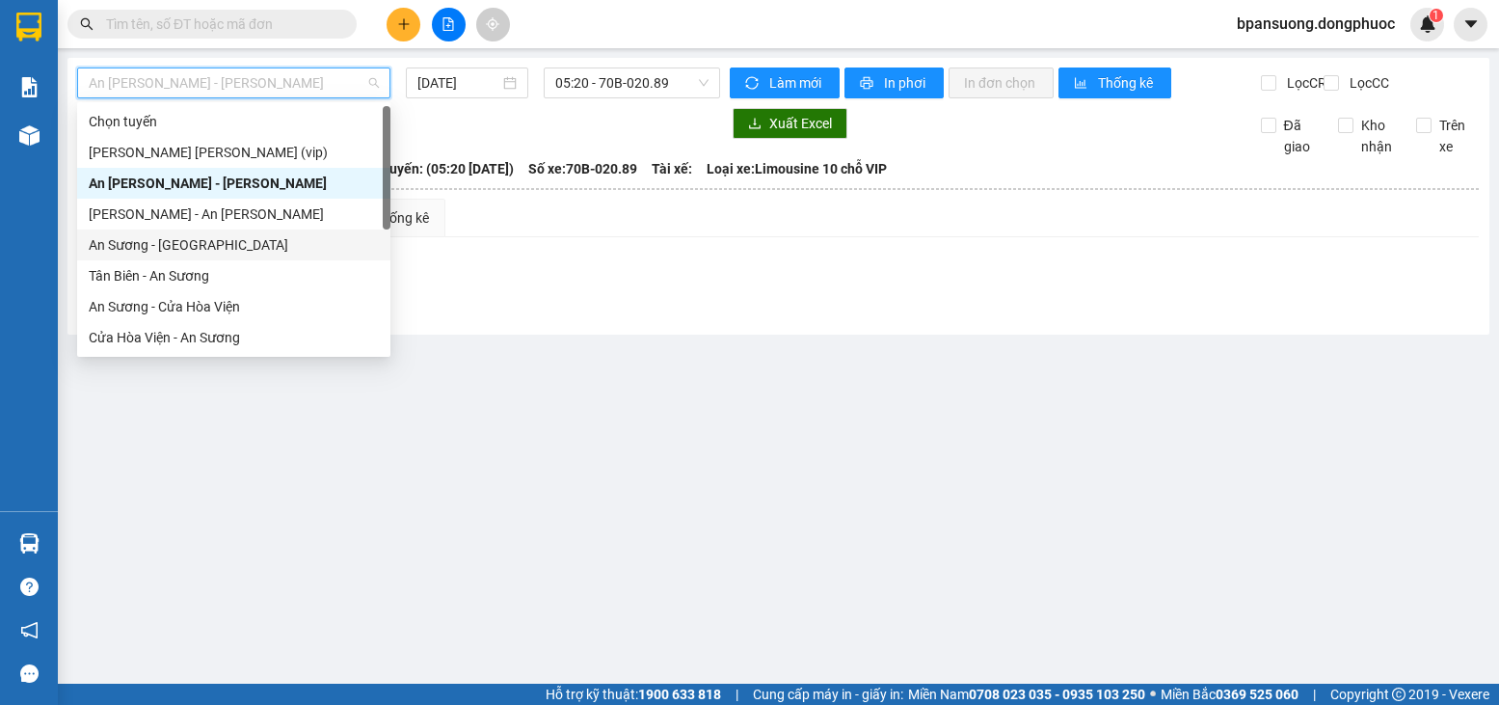
scroll to position [96, 0]
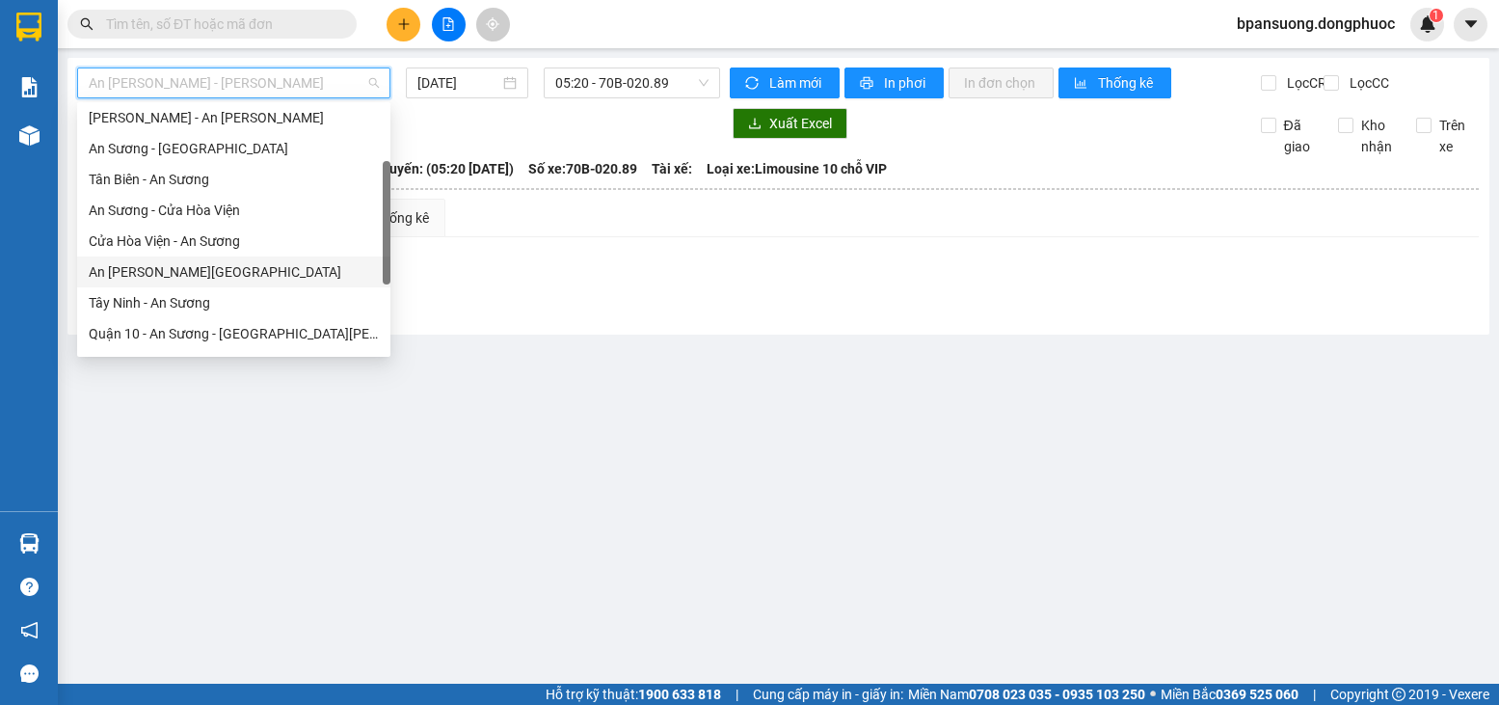
click at [167, 270] on div "An Sương - Tây Ninh" at bounding box center [234, 271] width 290 height 21
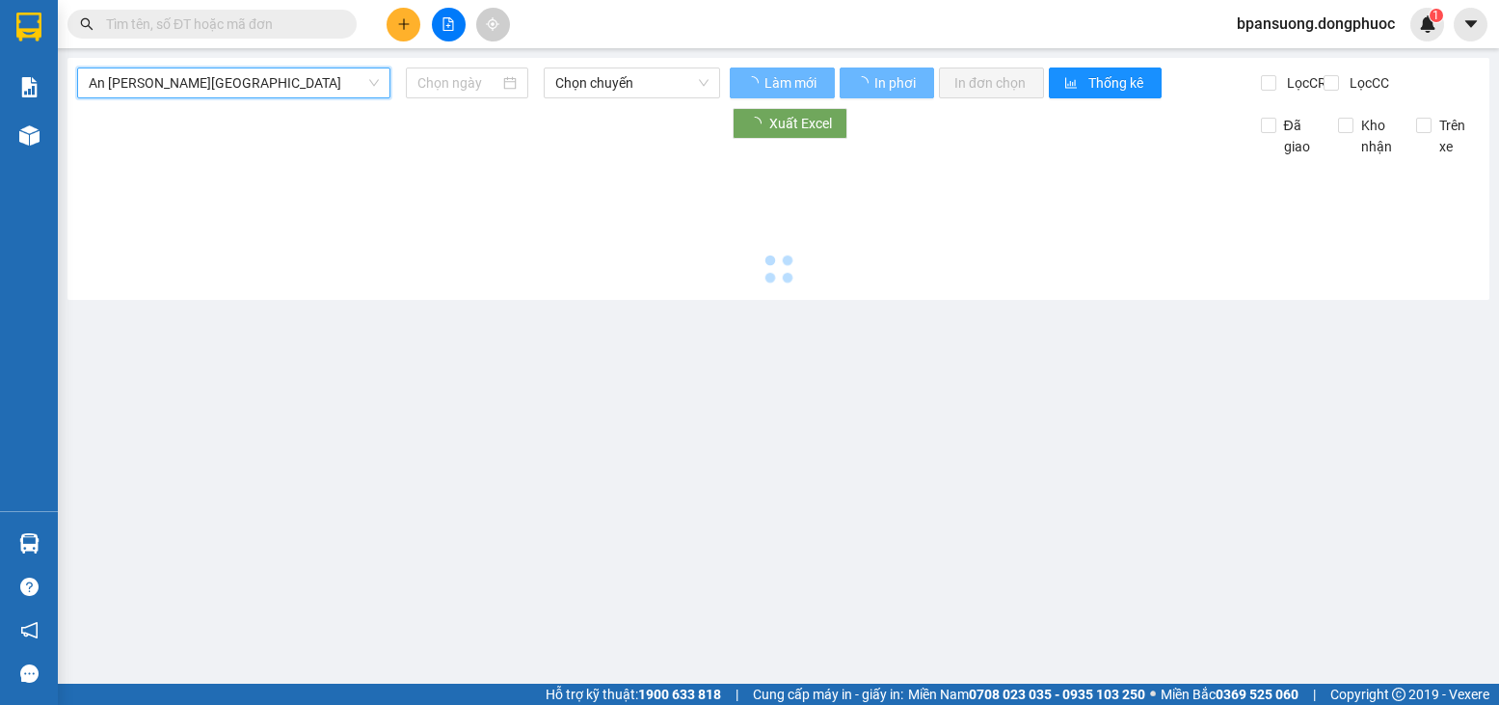
type input "12/09/2025"
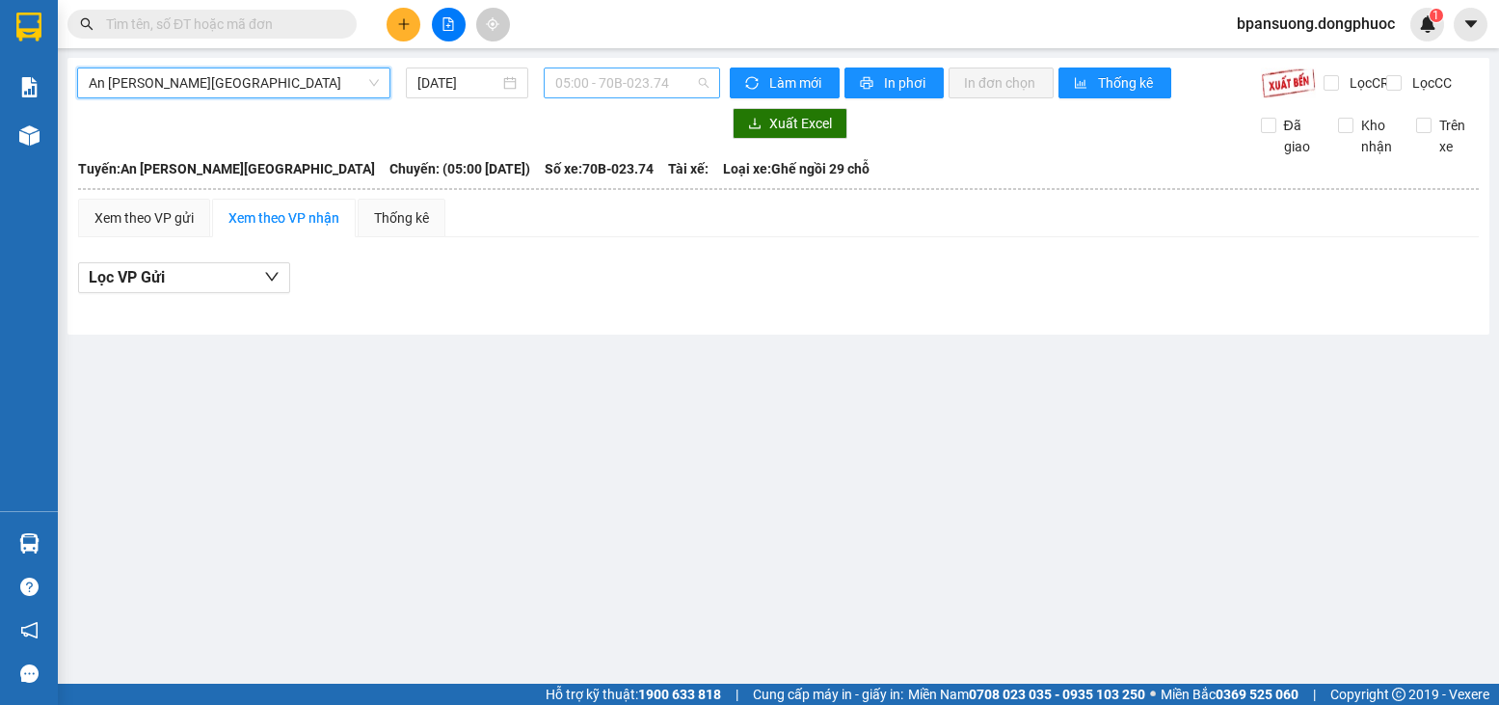
click at [646, 76] on span "05:00 - 70B-023.74" at bounding box center [631, 82] width 153 height 29
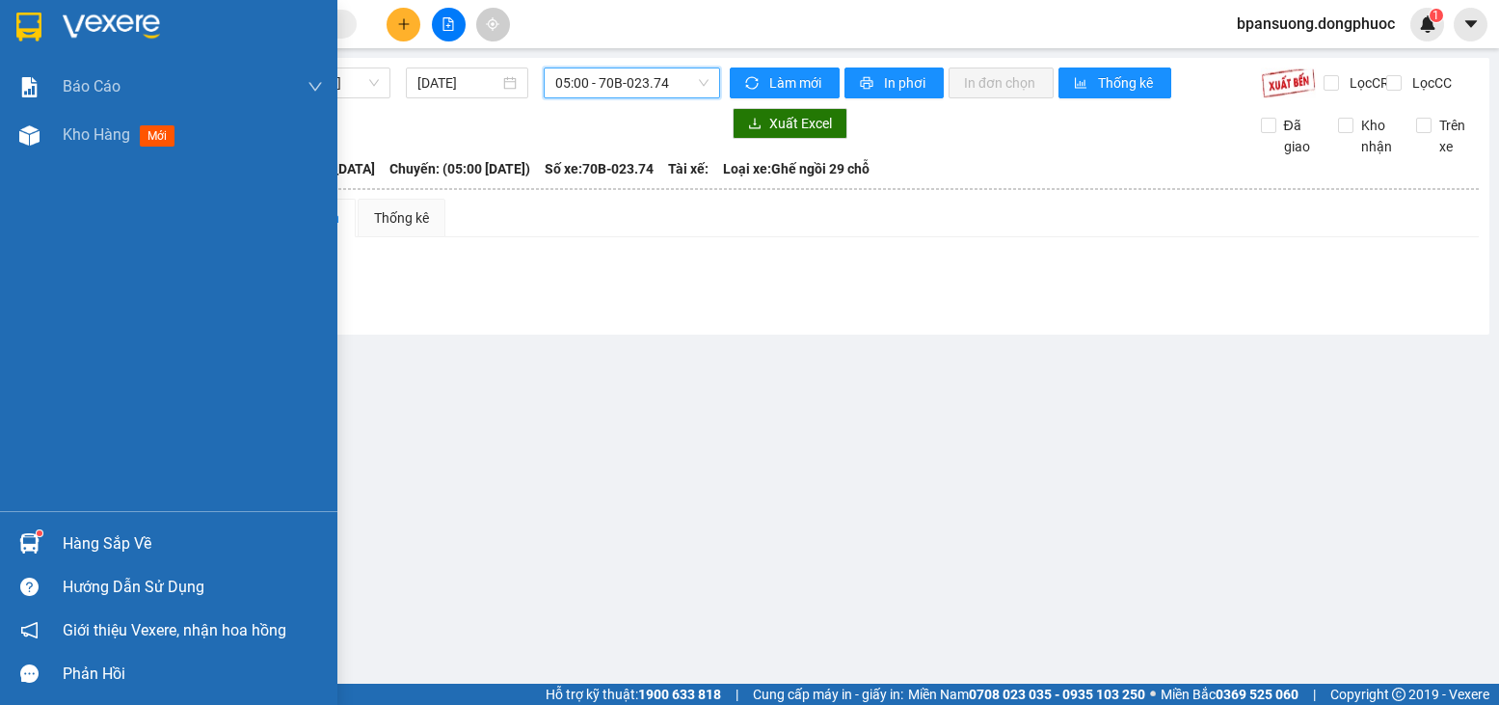
click at [55, 548] on div "Hàng sắp về" at bounding box center [168, 543] width 337 height 43
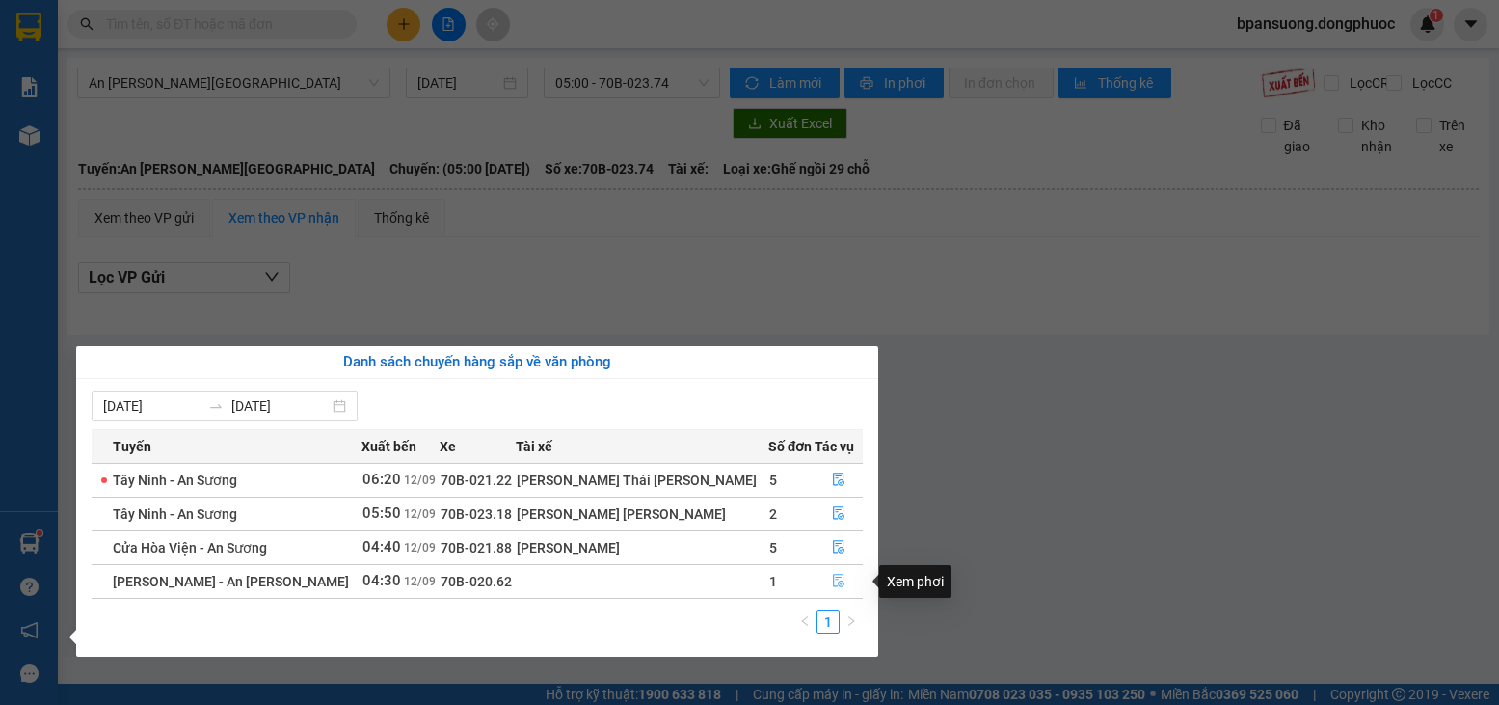
click at [832, 590] on button "button" at bounding box center [839, 581] width 46 height 31
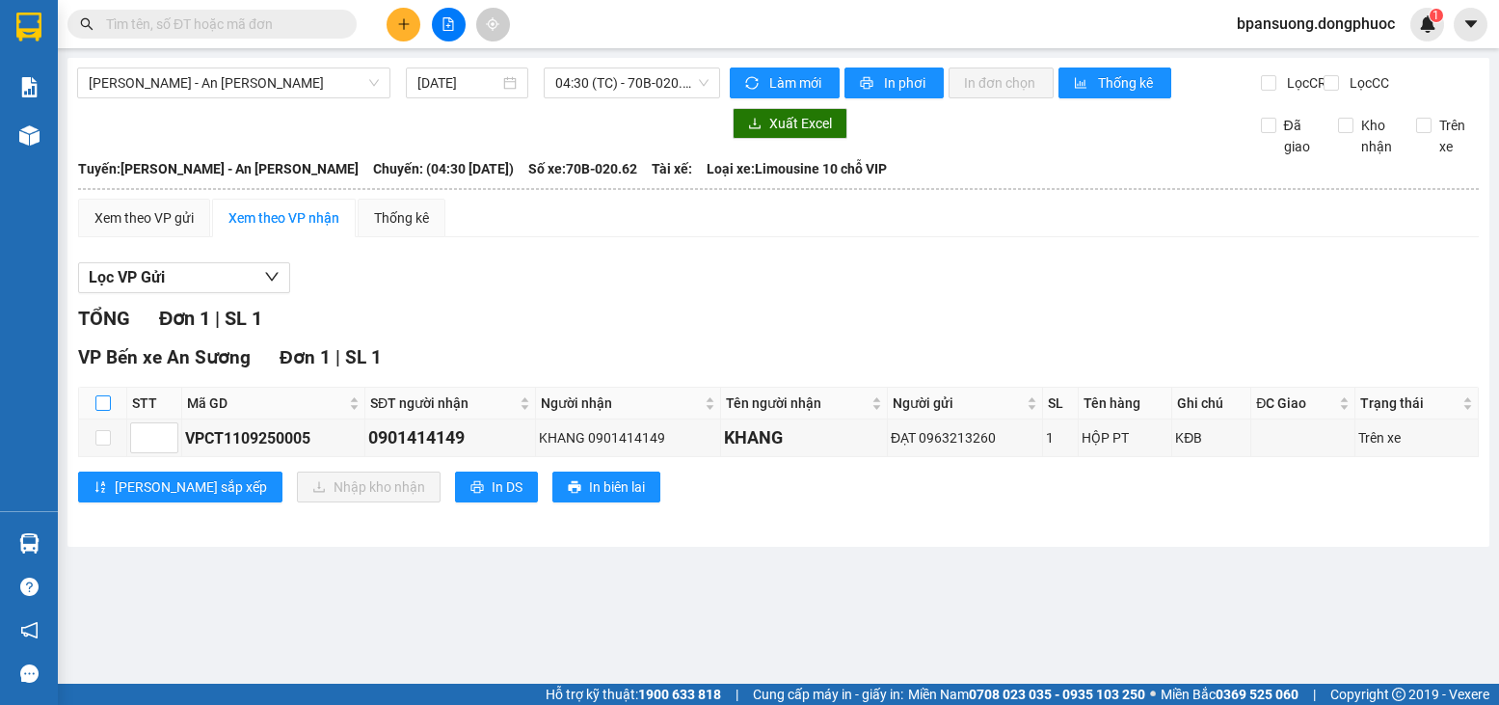
click at [102, 411] on input "checkbox" at bounding box center [102, 402] width 15 height 15
checkbox input "true"
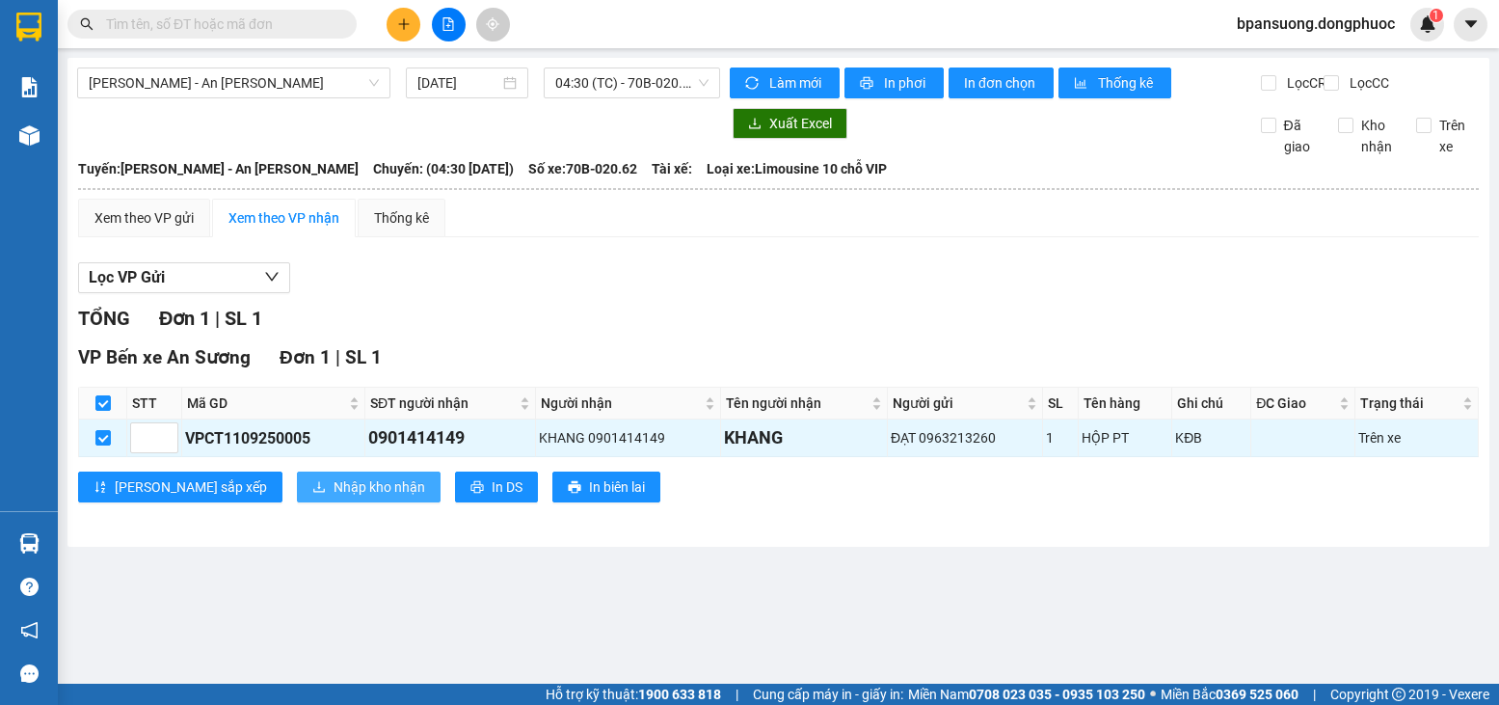
click at [334, 497] on span "Nhập kho nhận" at bounding box center [380, 486] width 92 height 21
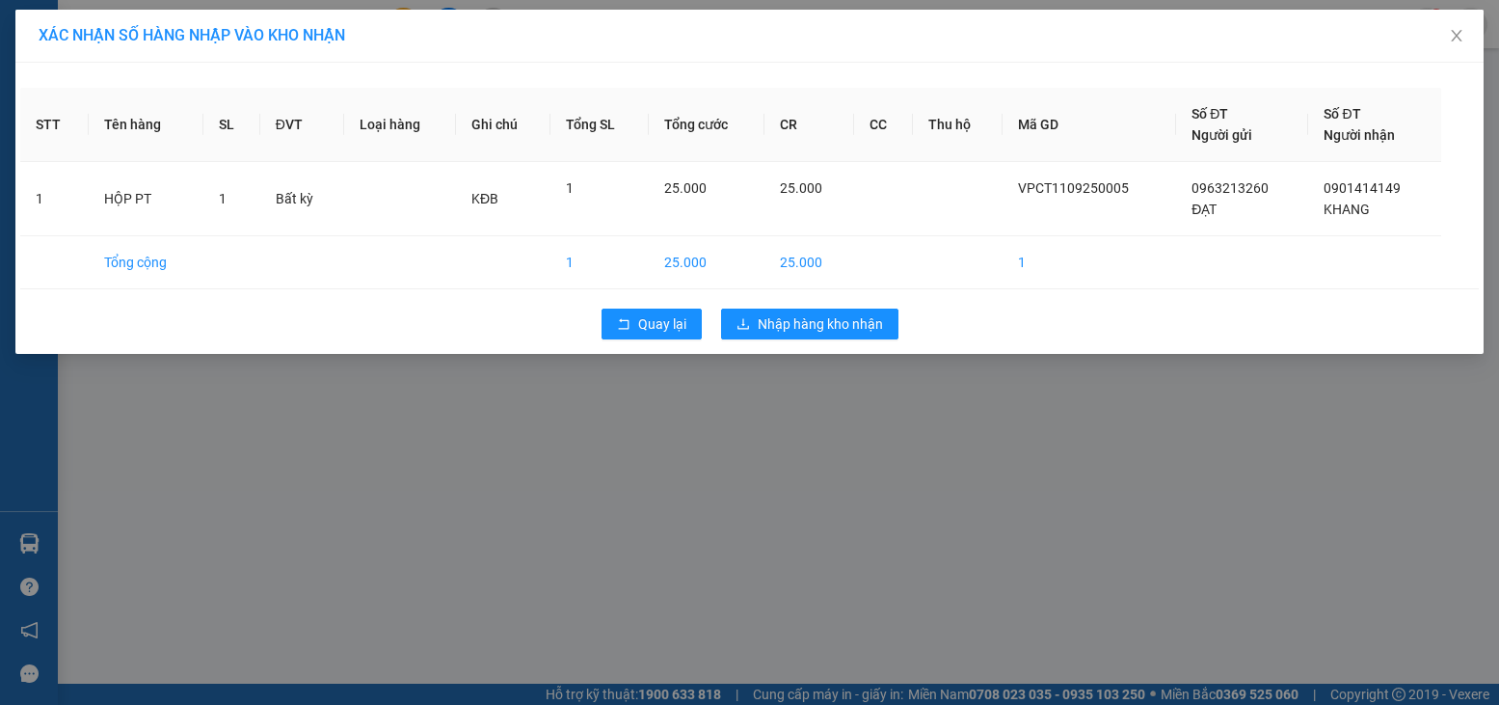
click at [786, 347] on div "Quay lại Nhập hàng kho nhận" at bounding box center [749, 324] width 1459 height 50
click at [806, 323] on span "Nhập hàng kho nhận" at bounding box center [820, 323] width 125 height 21
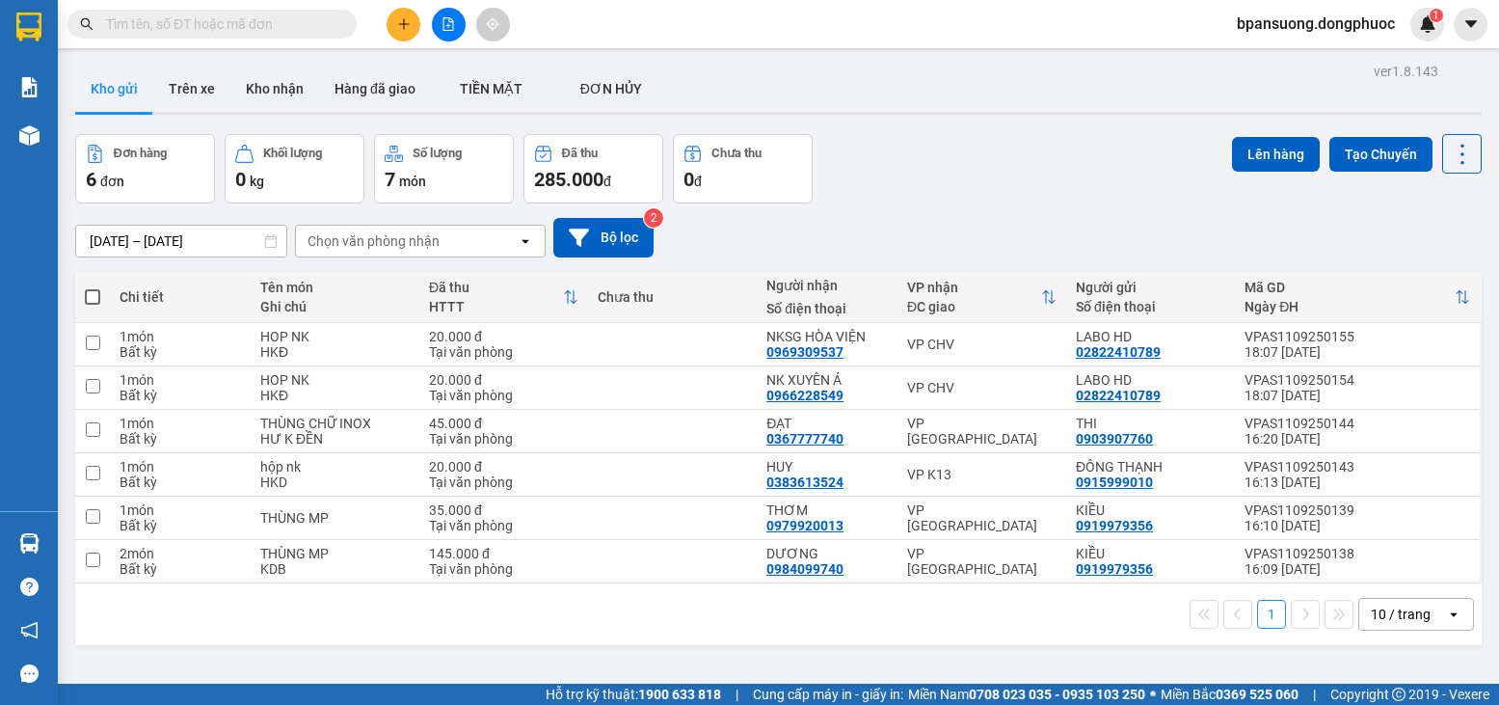
click at [300, 18] on input "text" at bounding box center [220, 23] width 228 height 21
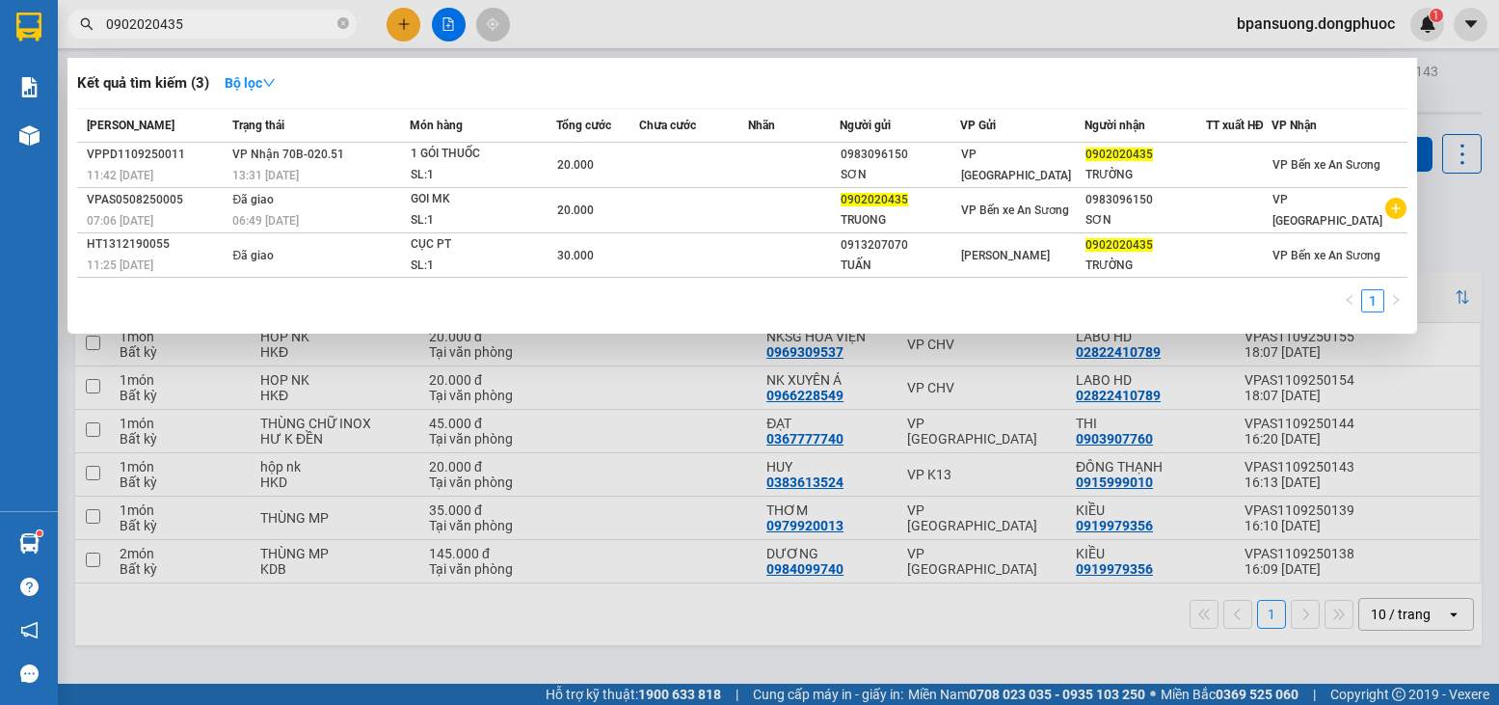
type input "0902020435"
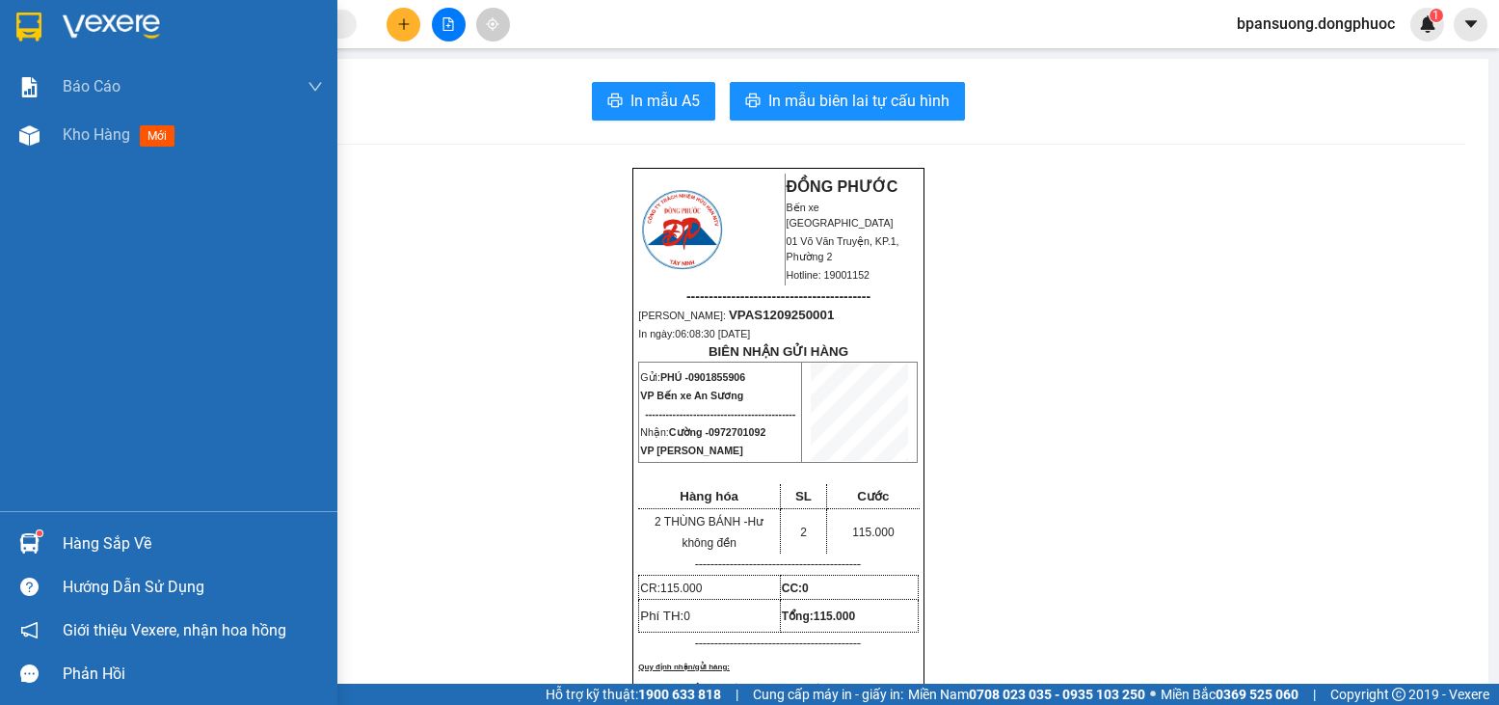
click at [90, 540] on div "Hàng sắp về" at bounding box center [193, 543] width 260 height 29
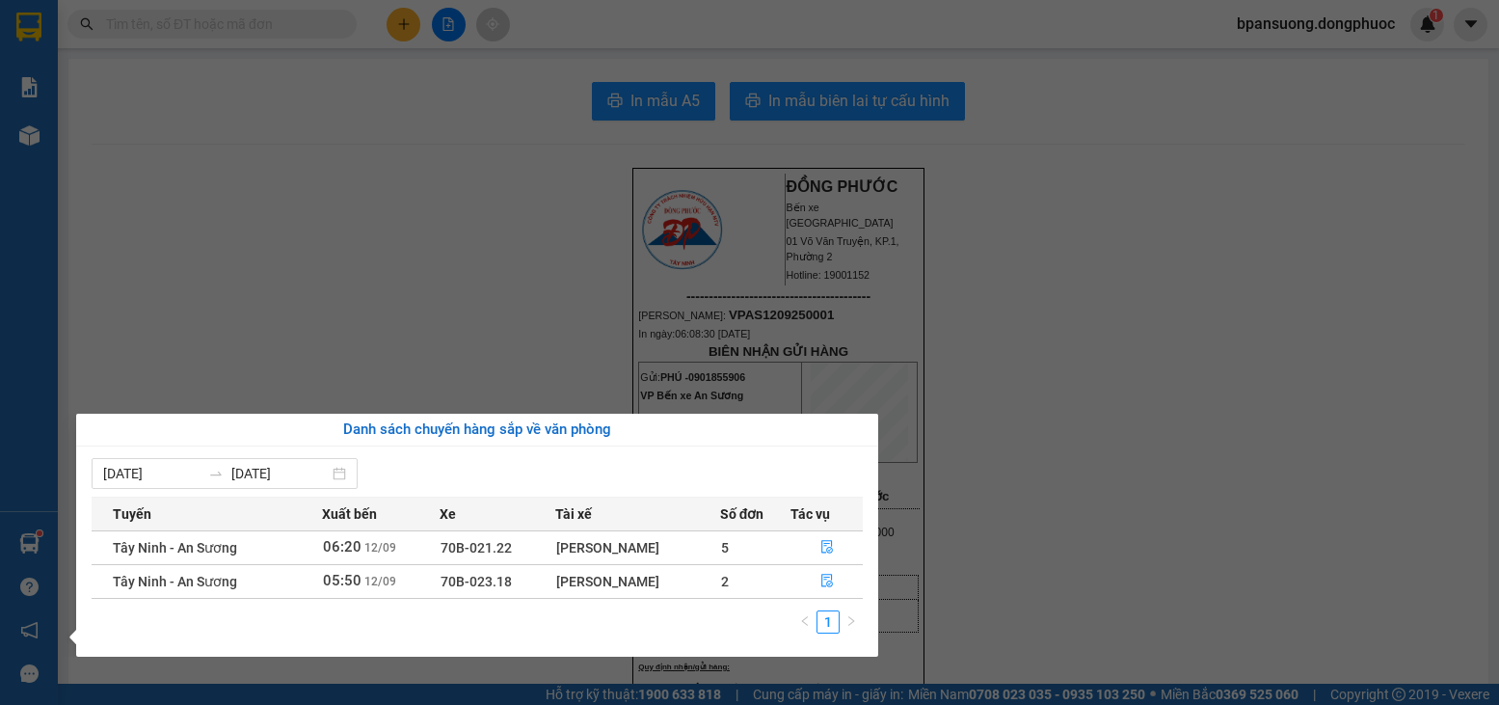
click at [313, 291] on section "Kết quả tìm kiếm ( 0 ) Bộ lọc No Data bpansuong.dongphuoc 1 Báo cáo Mẫu 1: Báo …" at bounding box center [749, 352] width 1499 height 705
